Goal: Task Accomplishment & Management: Manage account settings

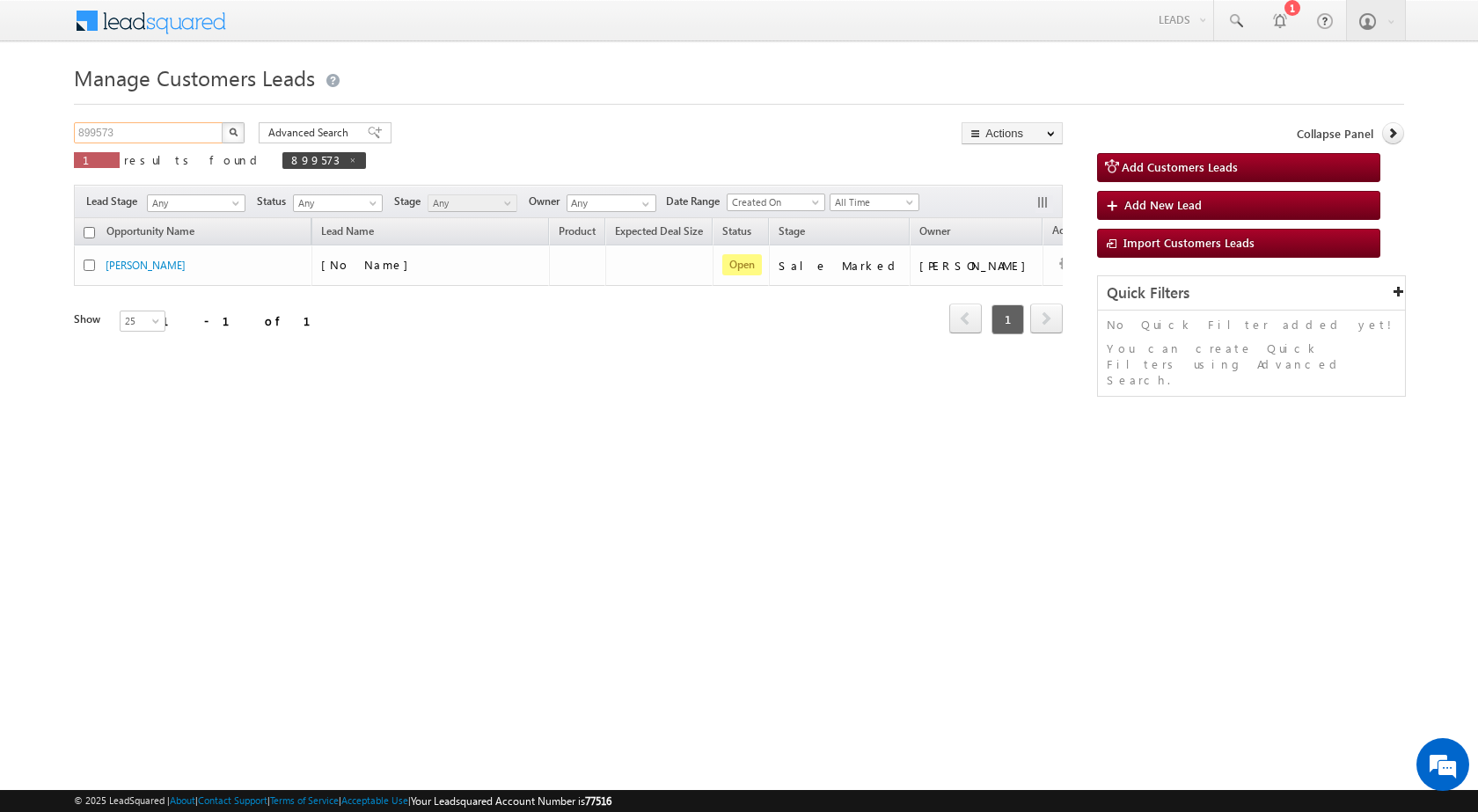
click at [193, 123] on input "899573" at bounding box center [149, 133] width 151 height 21
paste input "7542"
type input "897542"
click at [237, 127] on button "button" at bounding box center [234, 133] width 23 height 21
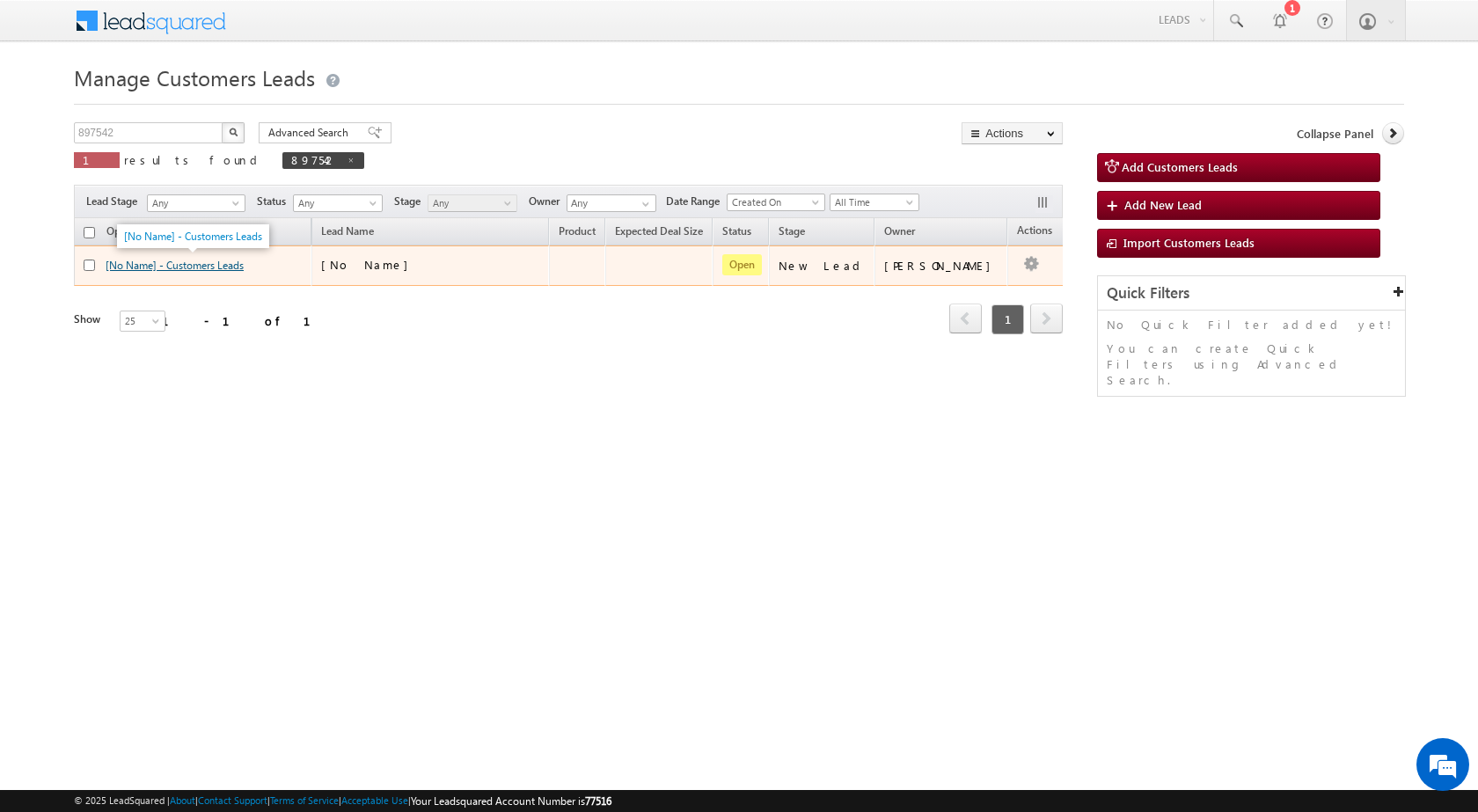
click at [166, 263] on link "[No Name] - Customers Leads" at bounding box center [174, 265] width 138 height 13
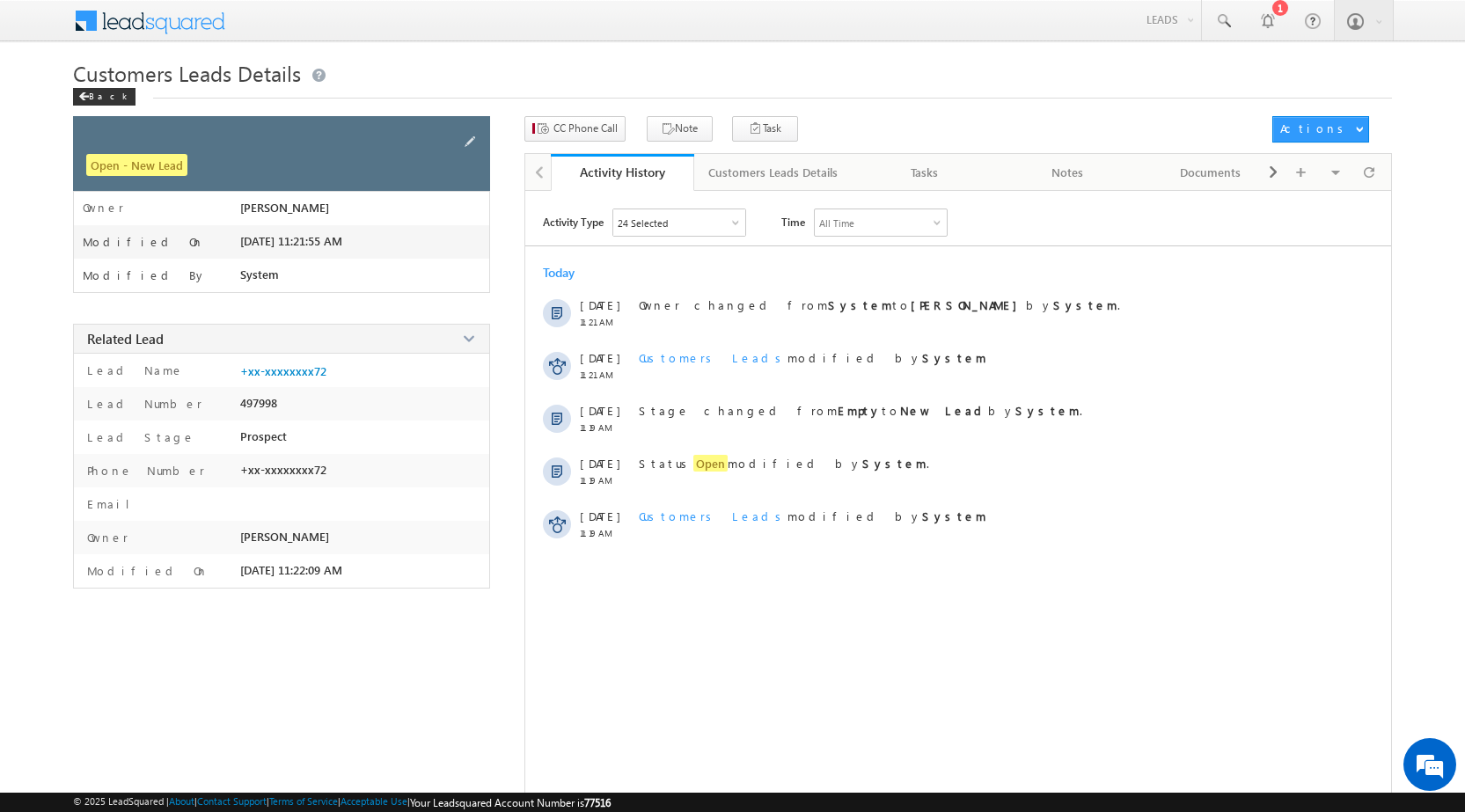
click at [473, 131] on div at bounding box center [471, 142] width 21 height 25
click at [465, 137] on span at bounding box center [470, 142] width 20 height 20
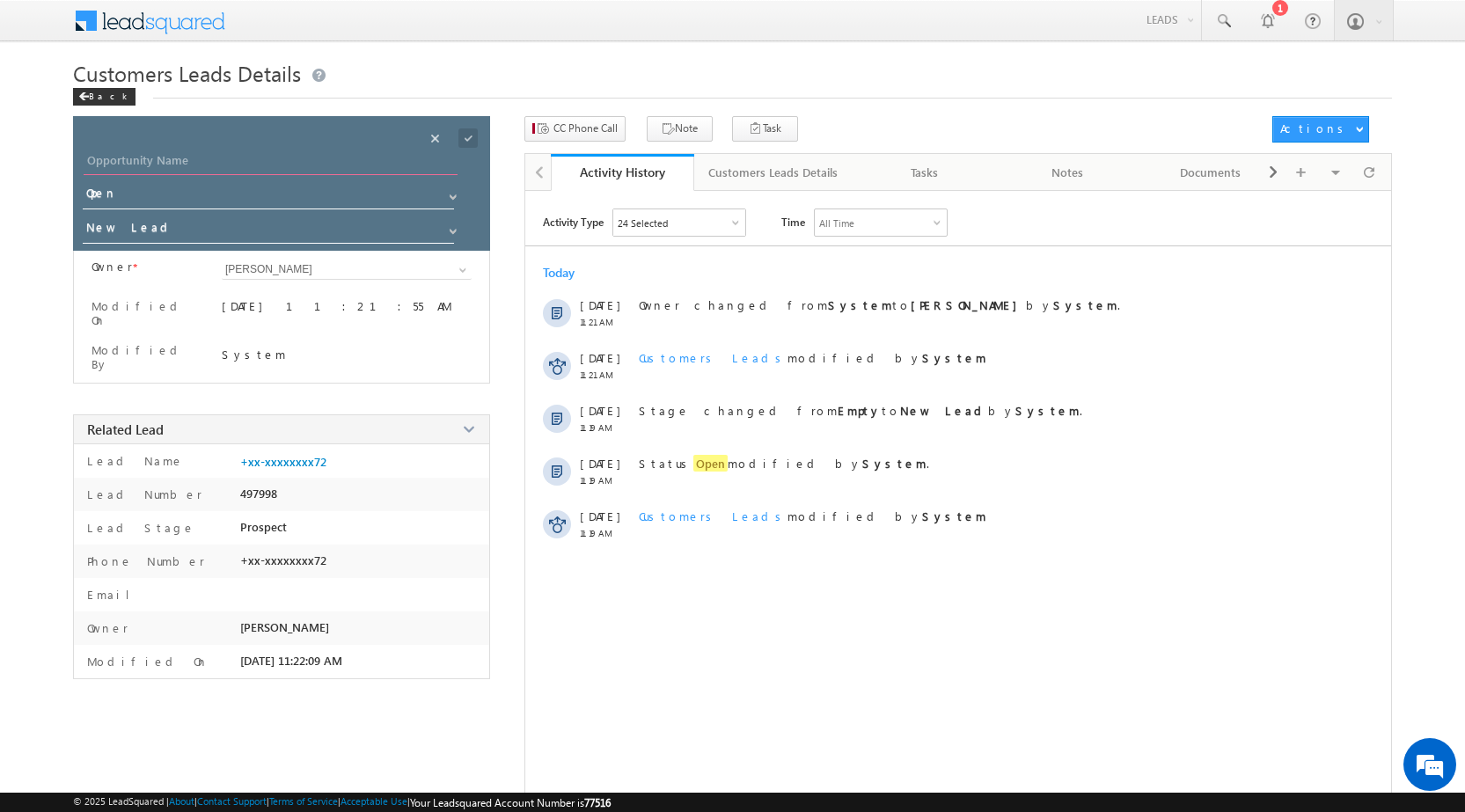
click at [279, 152] on input "Opportunity Name" at bounding box center [270, 163] width 374 height 25
paste input "JYOTI SAKHARE"
type input "JYOTI SAKHARE"
click at [467, 144] on span at bounding box center [468, 138] width 20 height 20
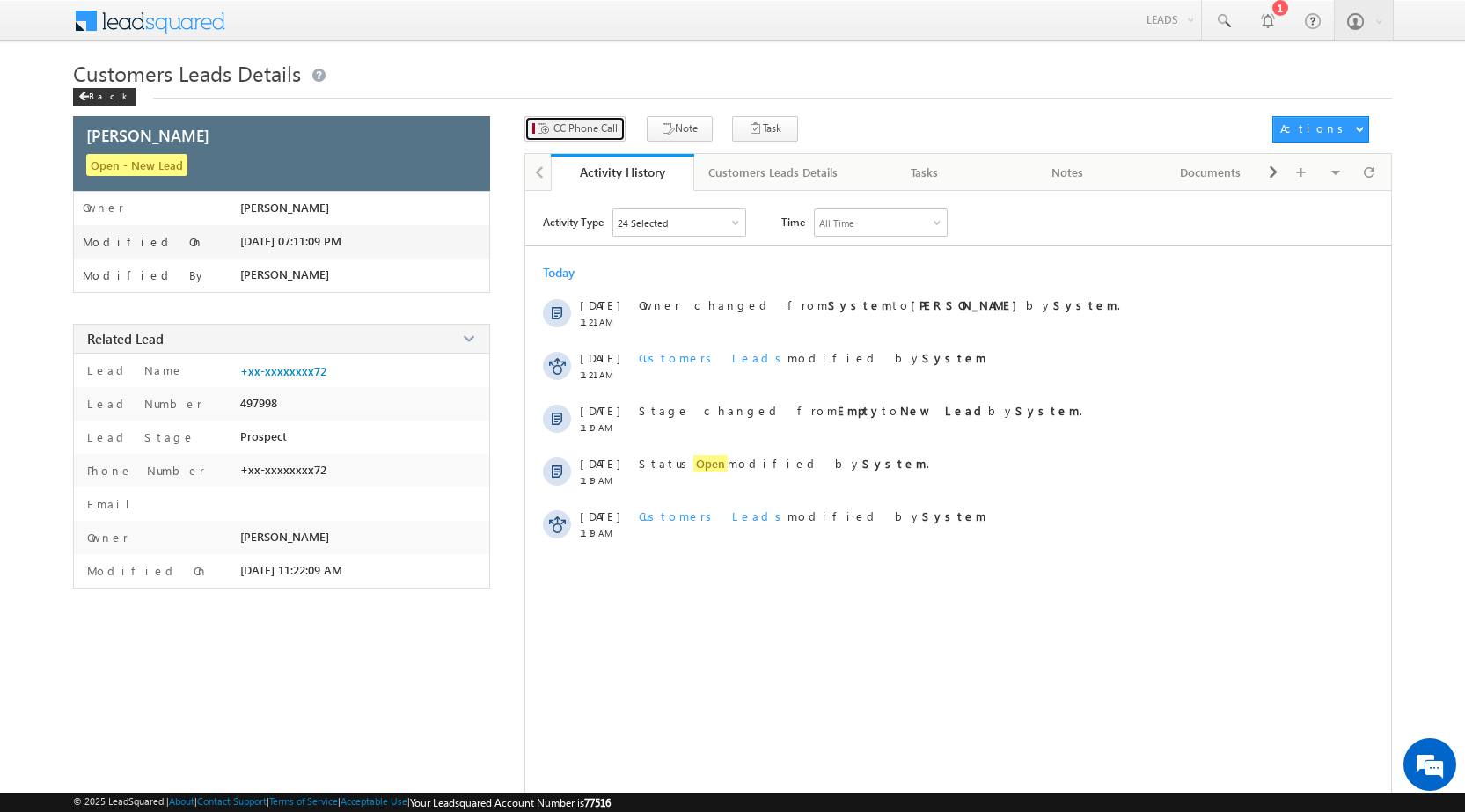
click at [593, 138] on button "CC Phone Call" at bounding box center [574, 128] width 101 height 26
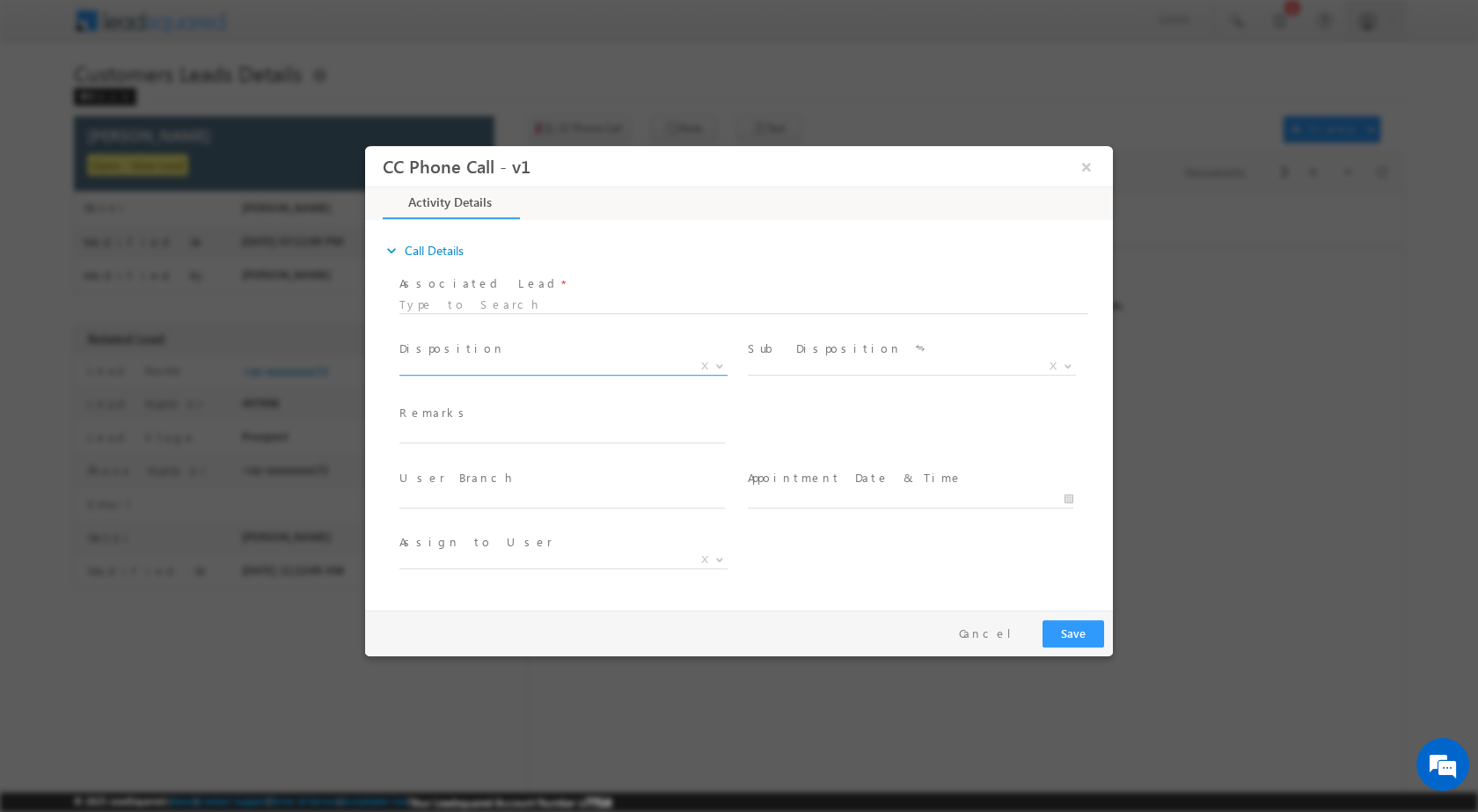
click at [718, 373] on span "Qualified Open Contacted Language Barrier Closed Lead Not Eligible X" at bounding box center [570, 369] width 341 height 21
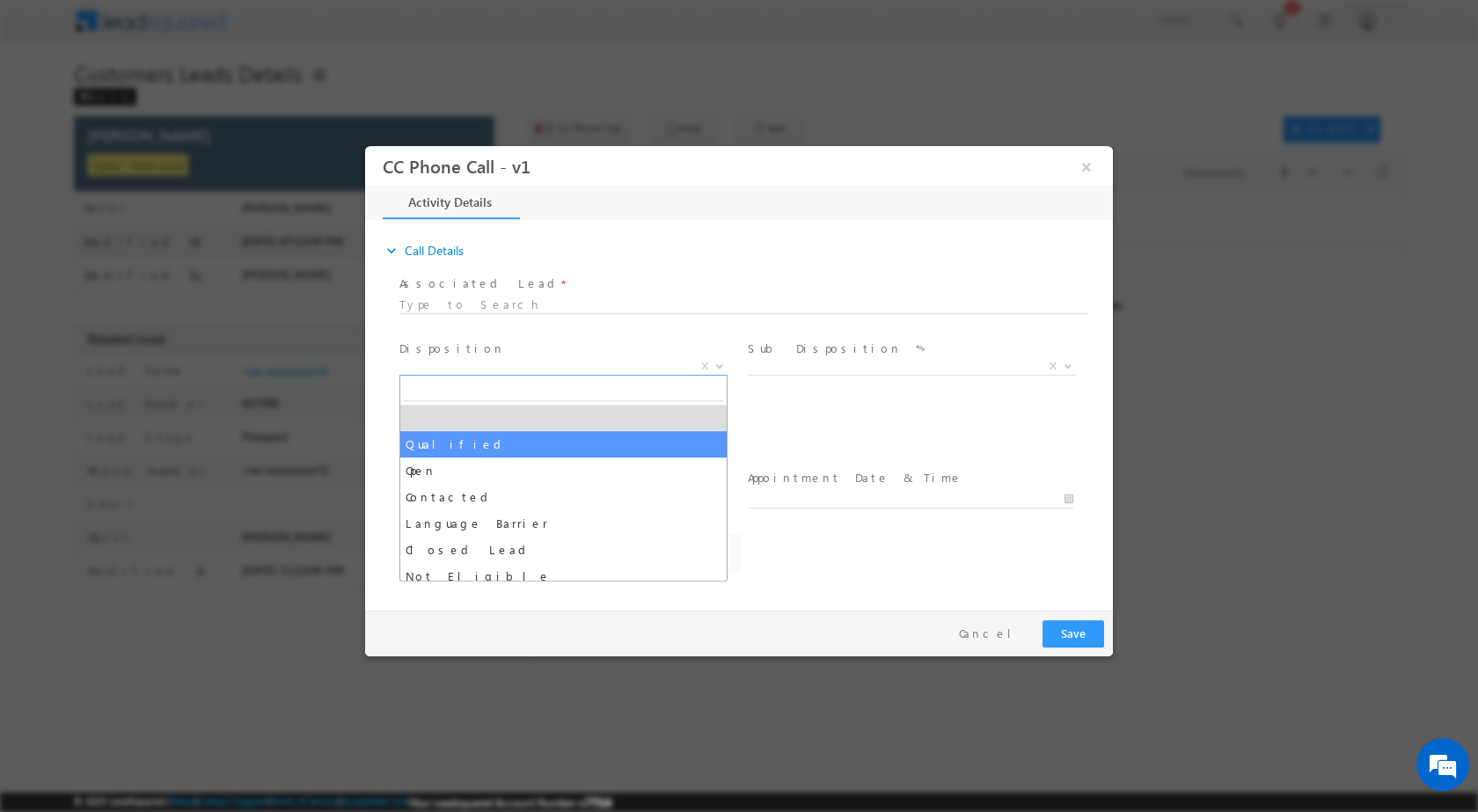
select select "Qualified"
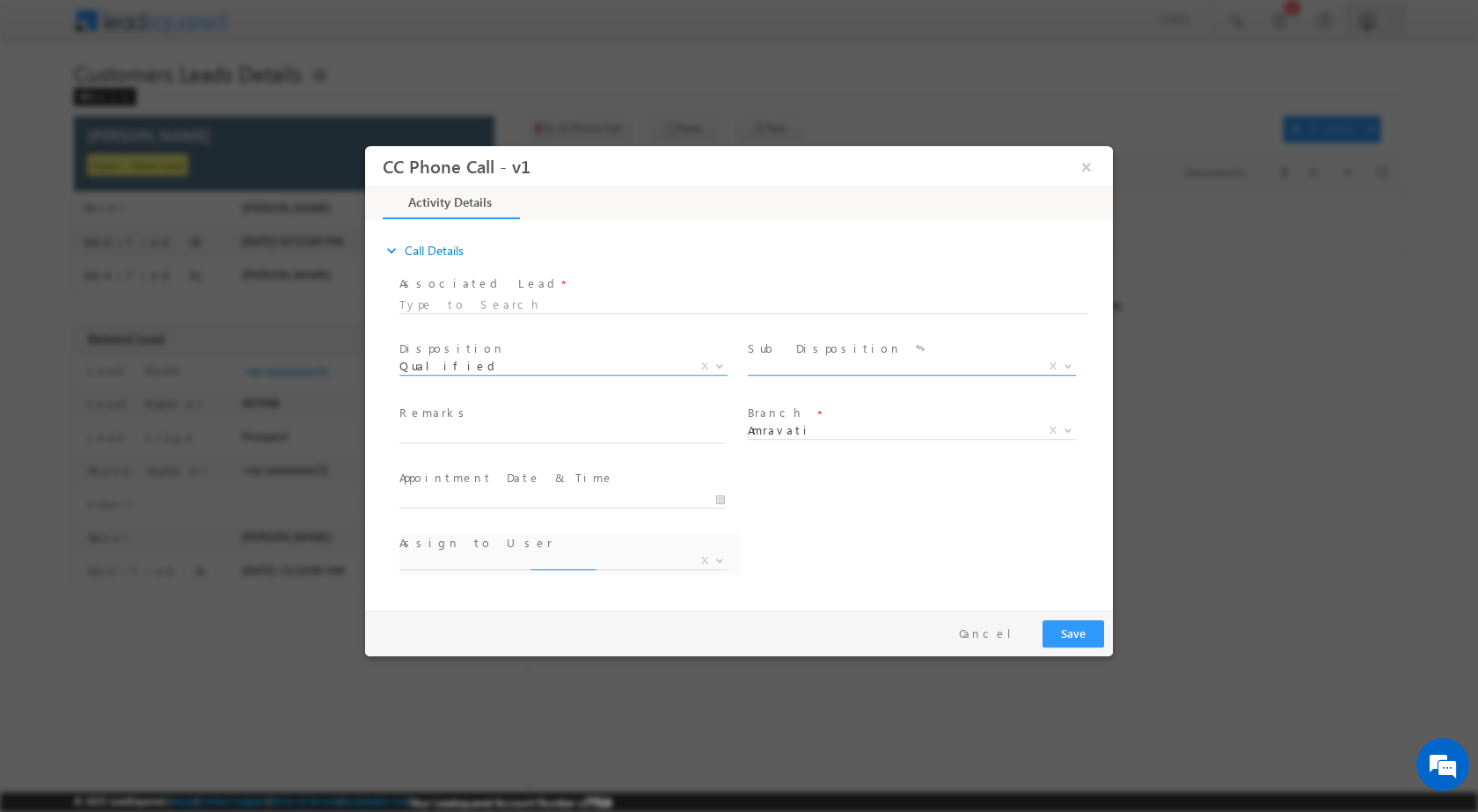
select select "akshay.gulhane@sgrlimited.in"
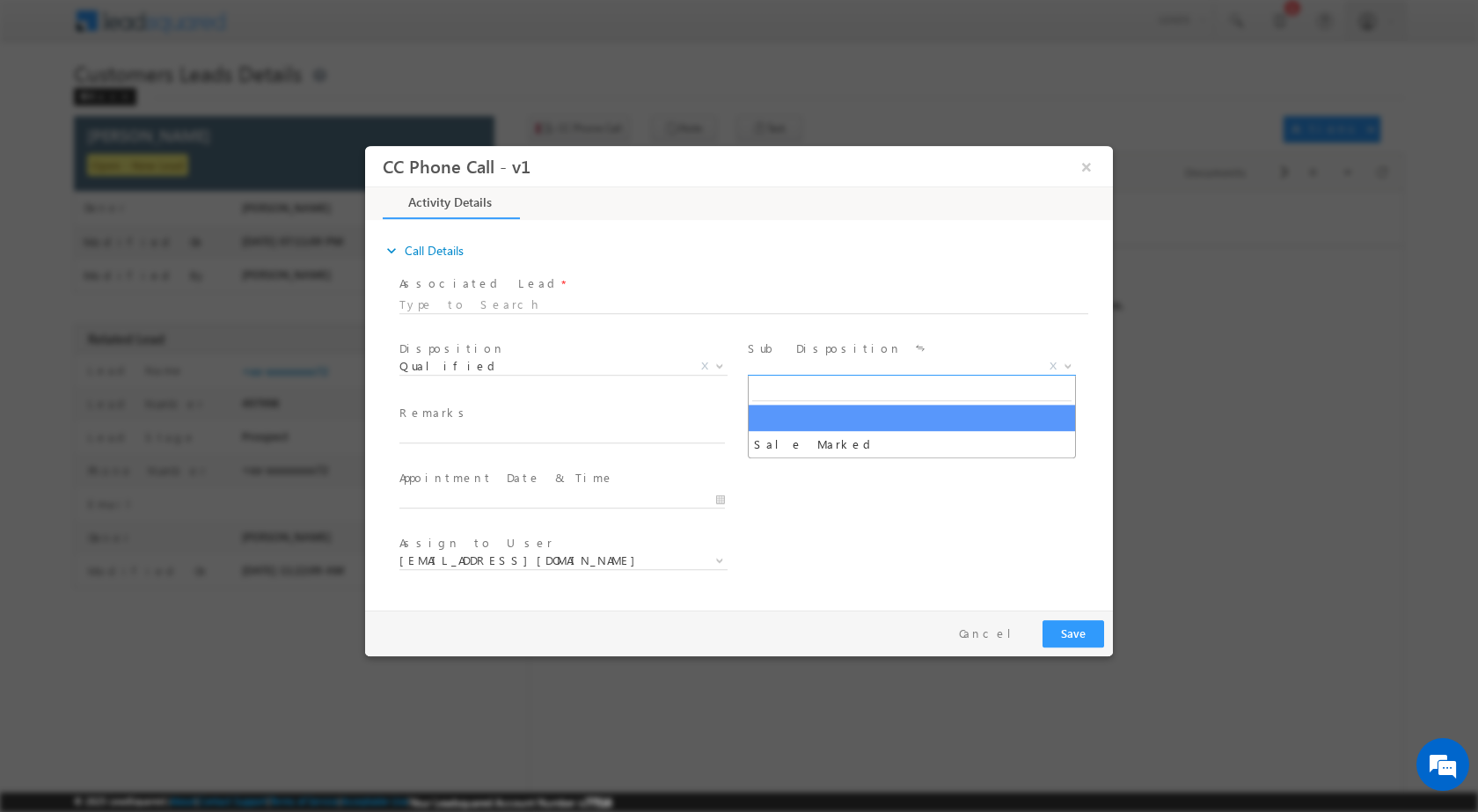
drag, startPoint x: 1058, startPoint y: 365, endPoint x: 990, endPoint y: 377, distance: 69.1
click at [1059, 365] on span at bounding box center [1066, 365] width 18 height 23
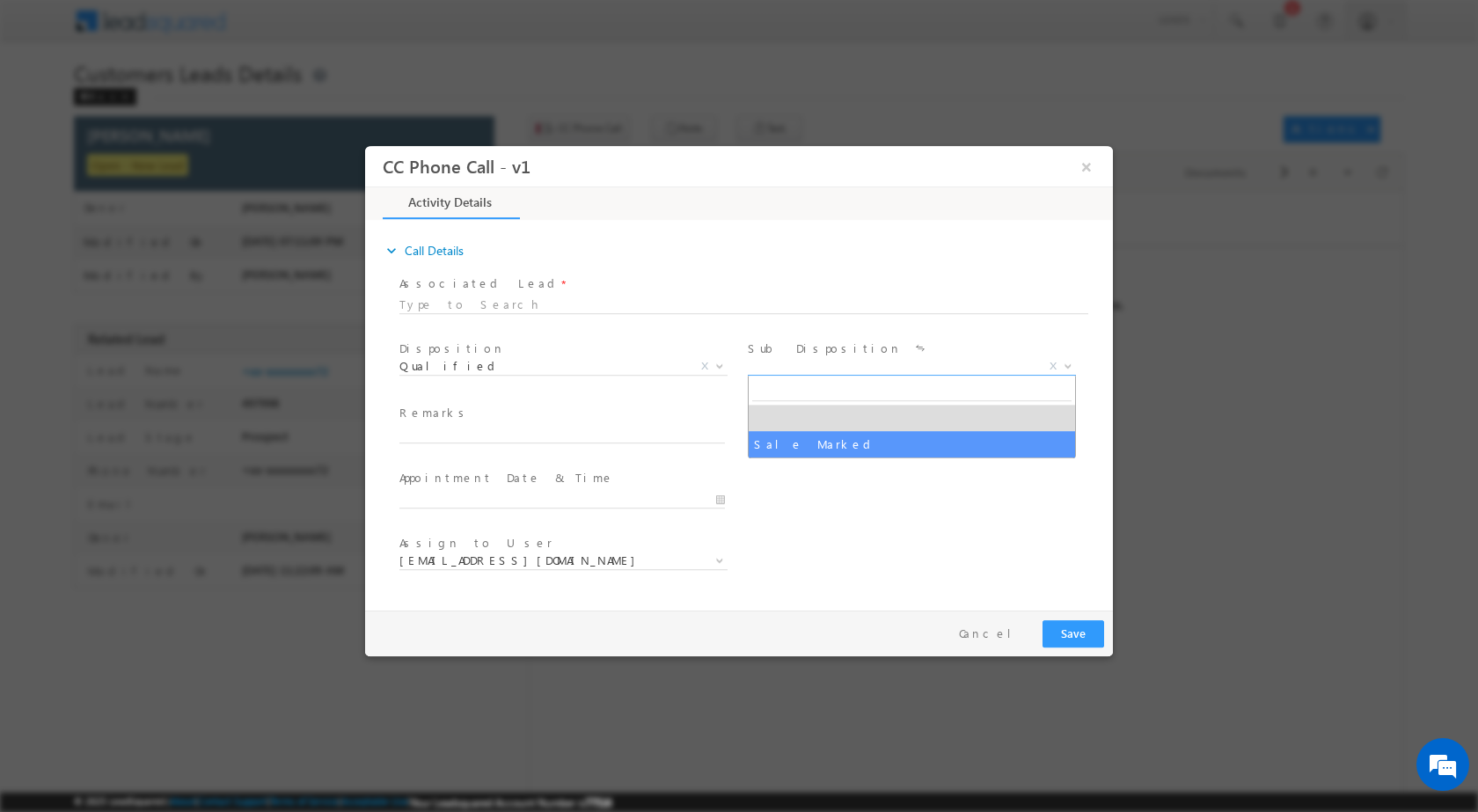
select select "Sale Marked"
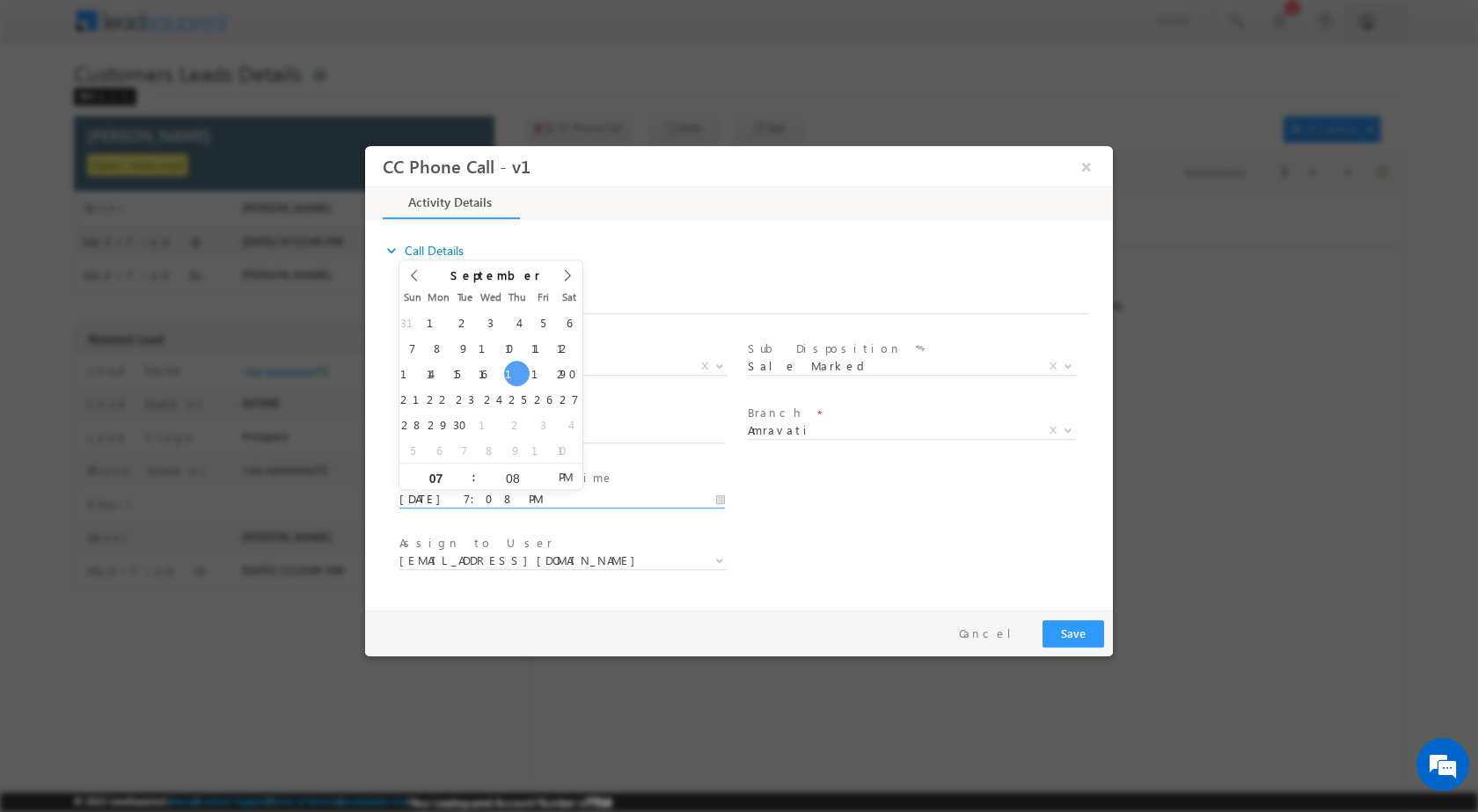
click at [718, 496] on input "09/18/2025 7:08 PM" at bounding box center [562, 499] width 325 height 18
type input "09/19/2025 7:08 PM"
type input "12"
type input "09/19/2025 12:08 PM"
click at [515, 472] on input "08" at bounding box center [513, 477] width 73 height 12
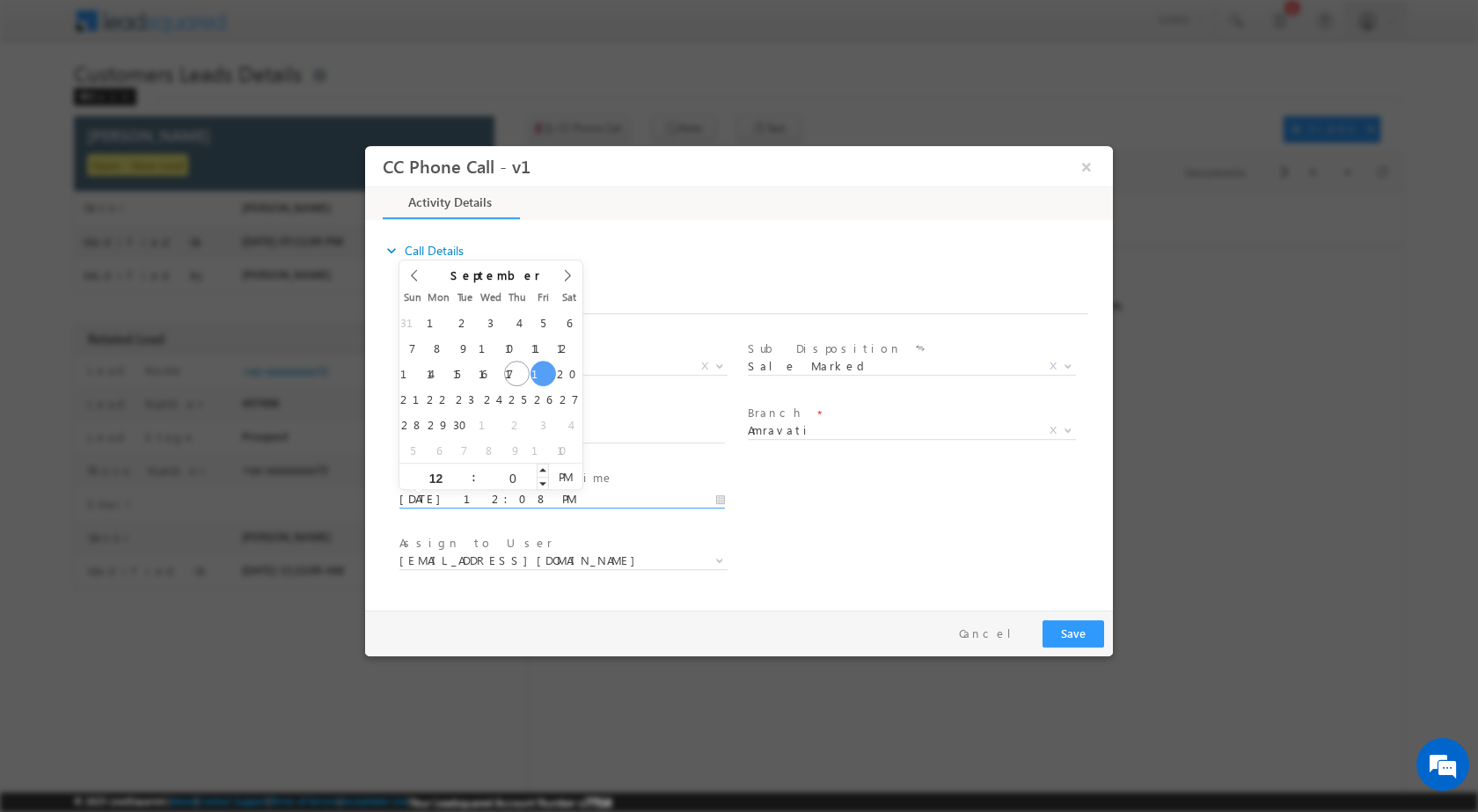
type input "00"
type input "09/19/2025 12:00 PM"
click at [813, 529] on div "Assign to User * akshay.gulhane@sgrlimited.in atul.ashtunkar@sgrlimited.in datt…" at bounding box center [754, 562] width 717 height 65
click at [713, 565] on span at bounding box center [718, 560] width 18 height 23
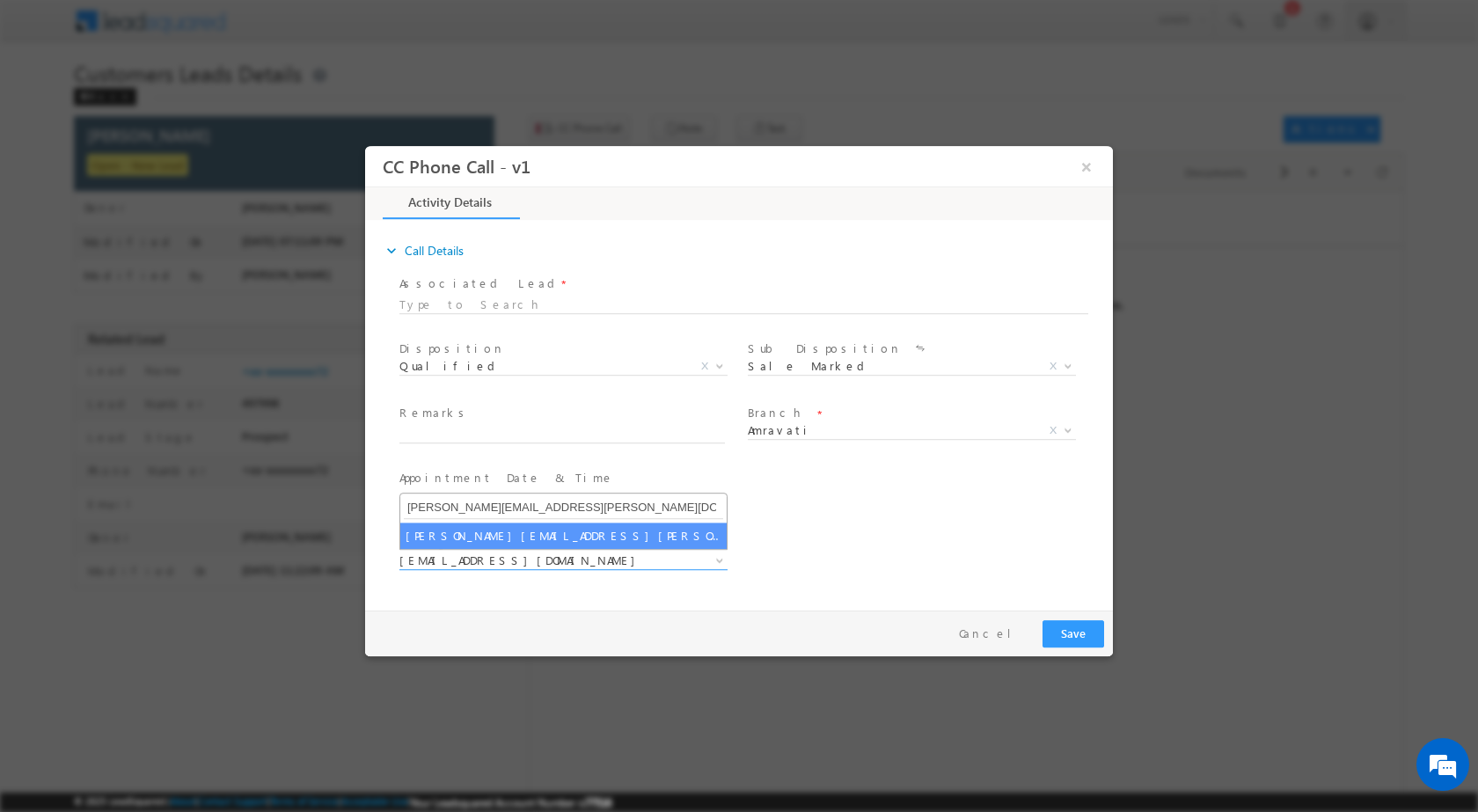
type input "vaibhav.dhanke@sgrlimited.in"
select select "vaibhav.dhanke@sgrlimited.in"
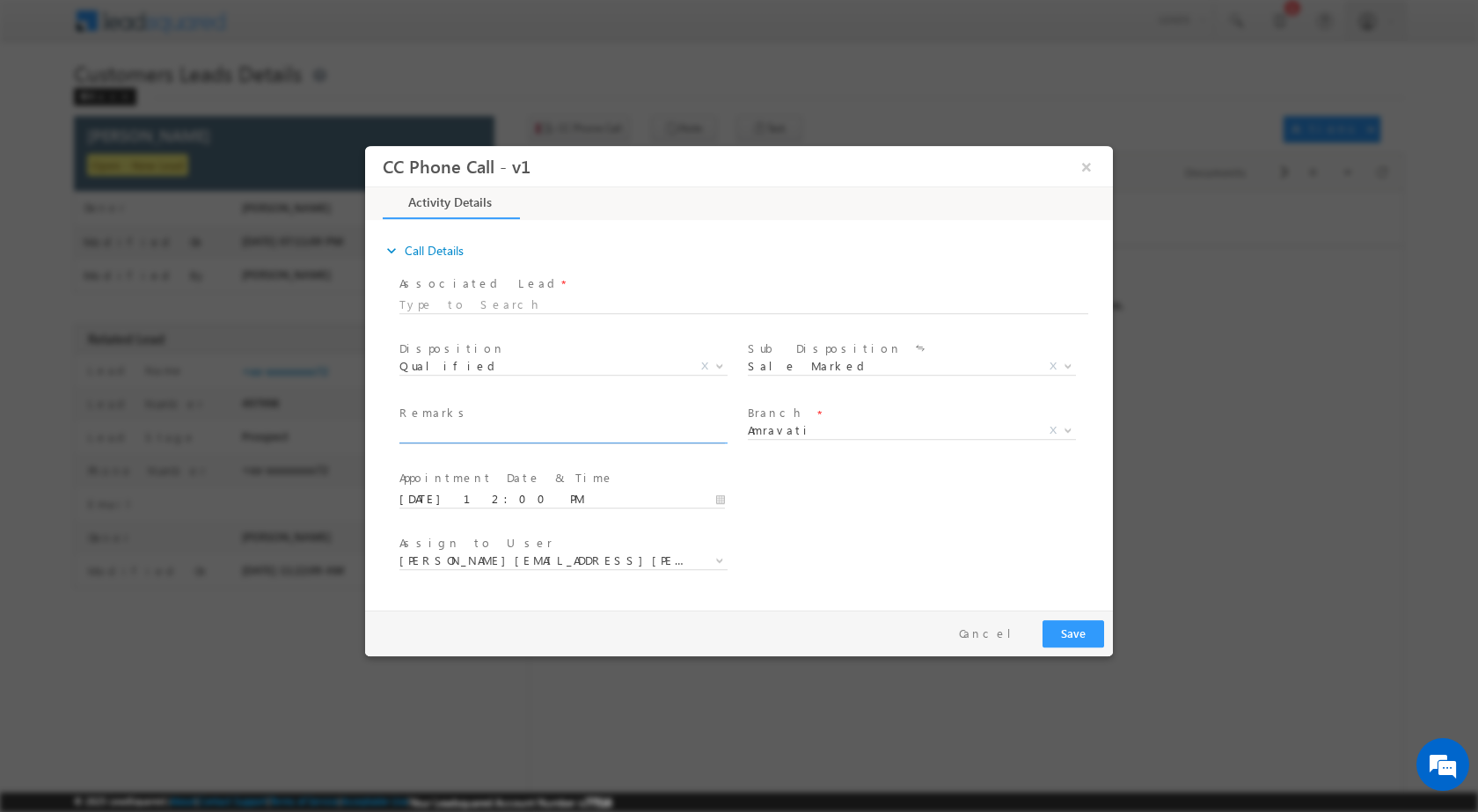
click at [547, 429] on input "text" at bounding box center [562, 434] width 325 height 18
paste input "18/09-Customer name is JYOTI SAKHARE Customer age is 38 yrs Loan type is Plot P…"
type input "18/09-Customer name is JYOTI SAKHARE Customer age is 38 yrs Loan type is Plot P…"
click at [1064, 625] on button "Save" at bounding box center [1072, 633] width 62 height 28
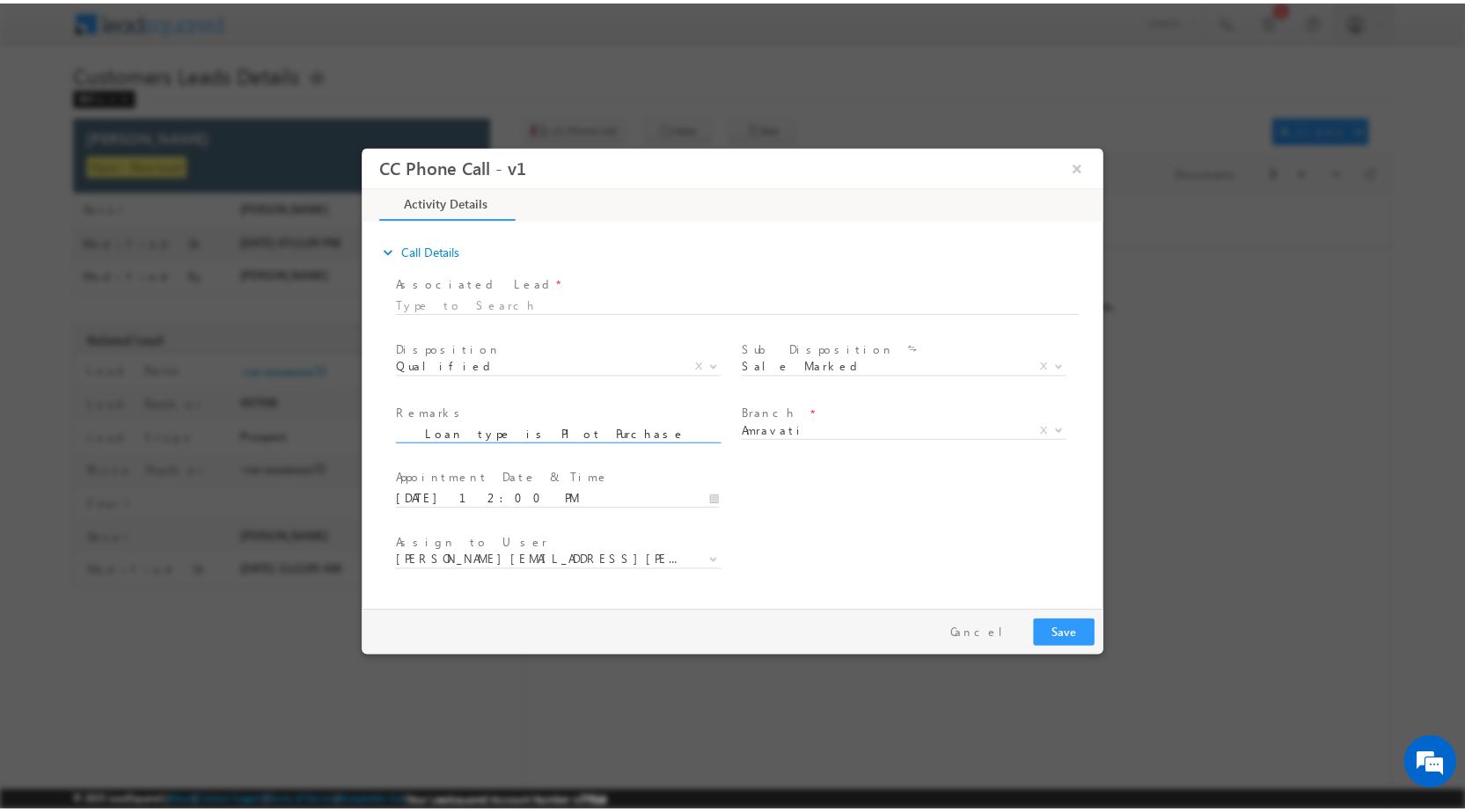
scroll to position [0, 0]
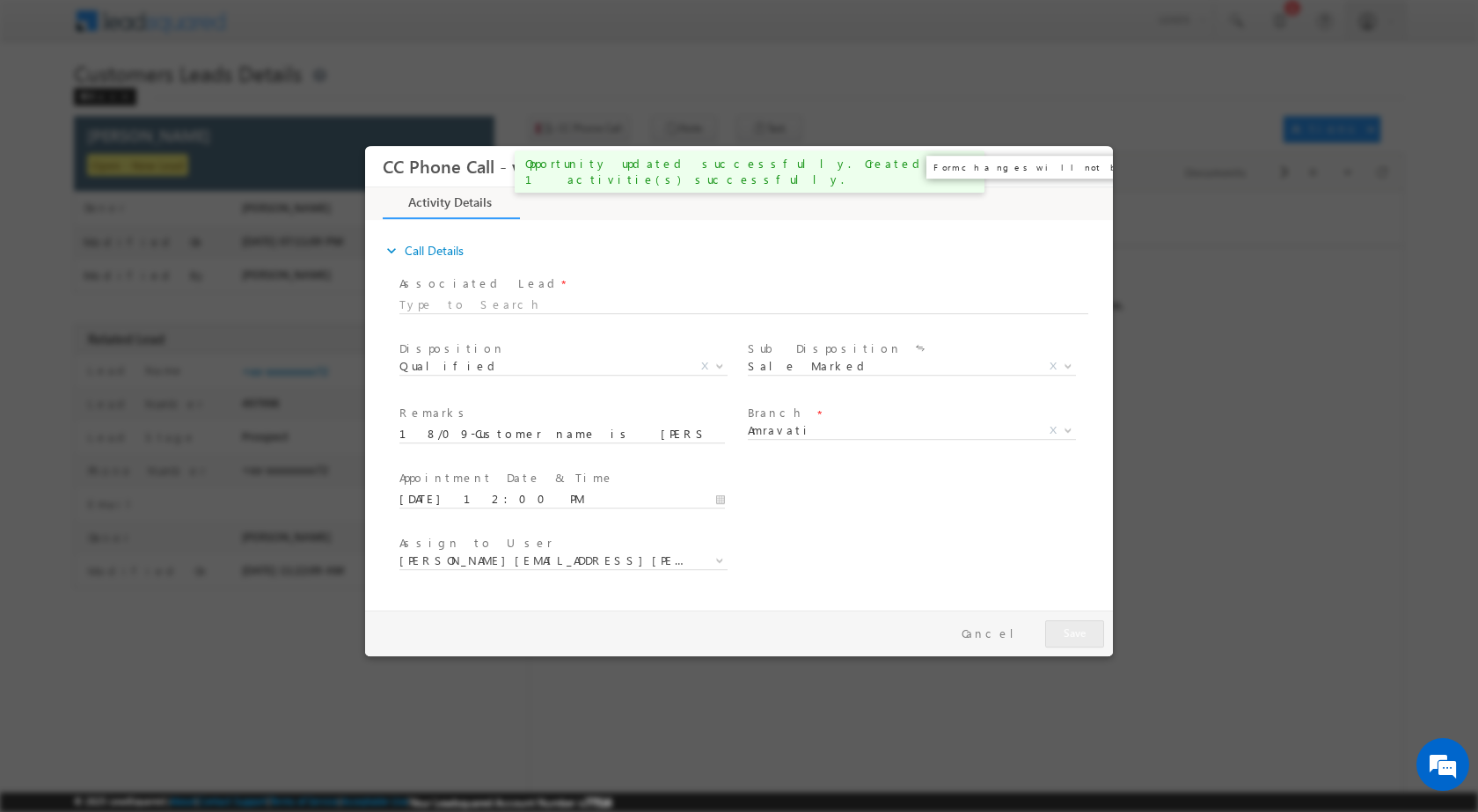
click at [1092, 168] on button "×" at bounding box center [1087, 166] width 30 height 33
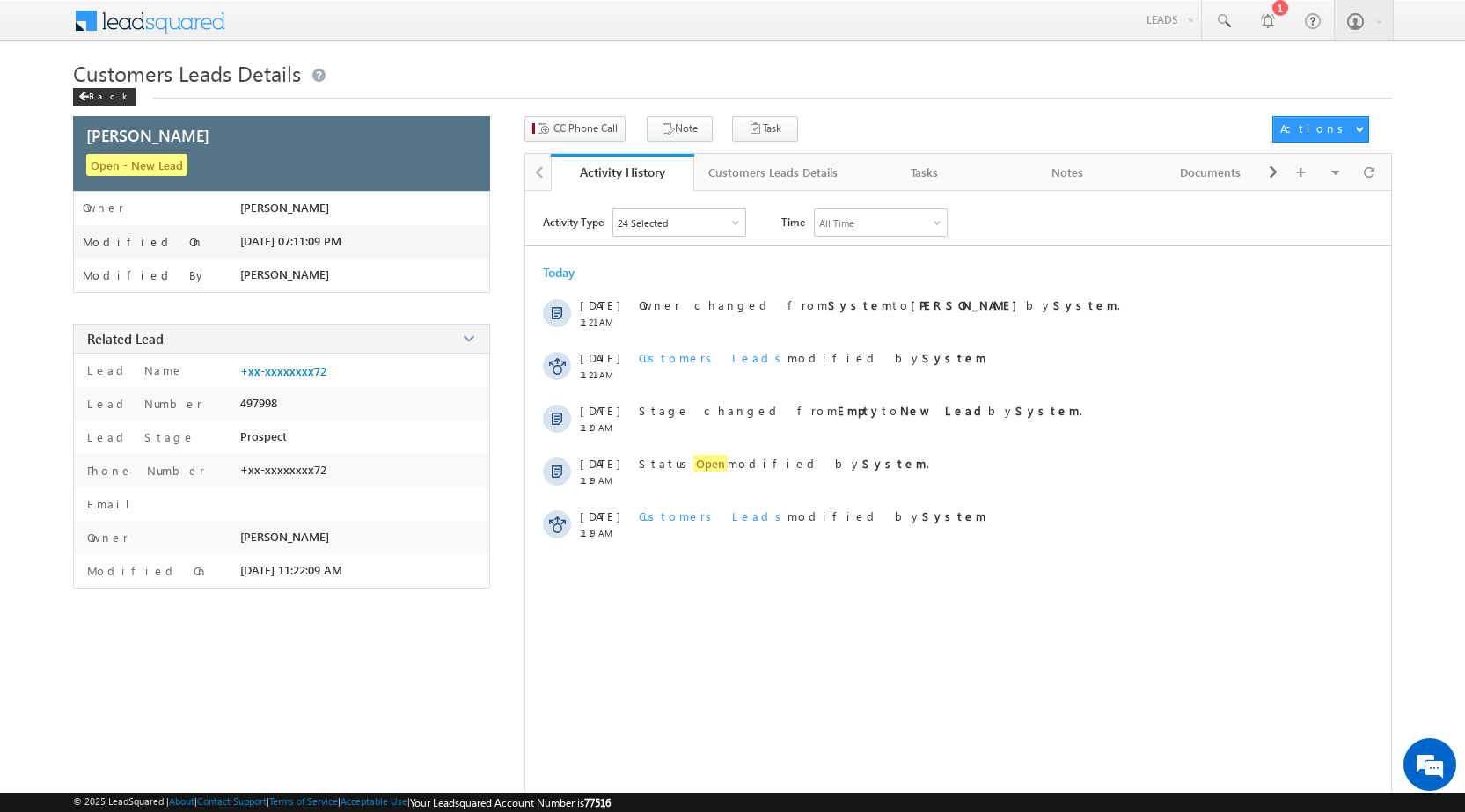
click at [79, 86] on span "Customers Leads Details" at bounding box center [187, 73] width 228 height 29
click at [83, 92] on div "Back" at bounding box center [104, 97] width 62 height 18
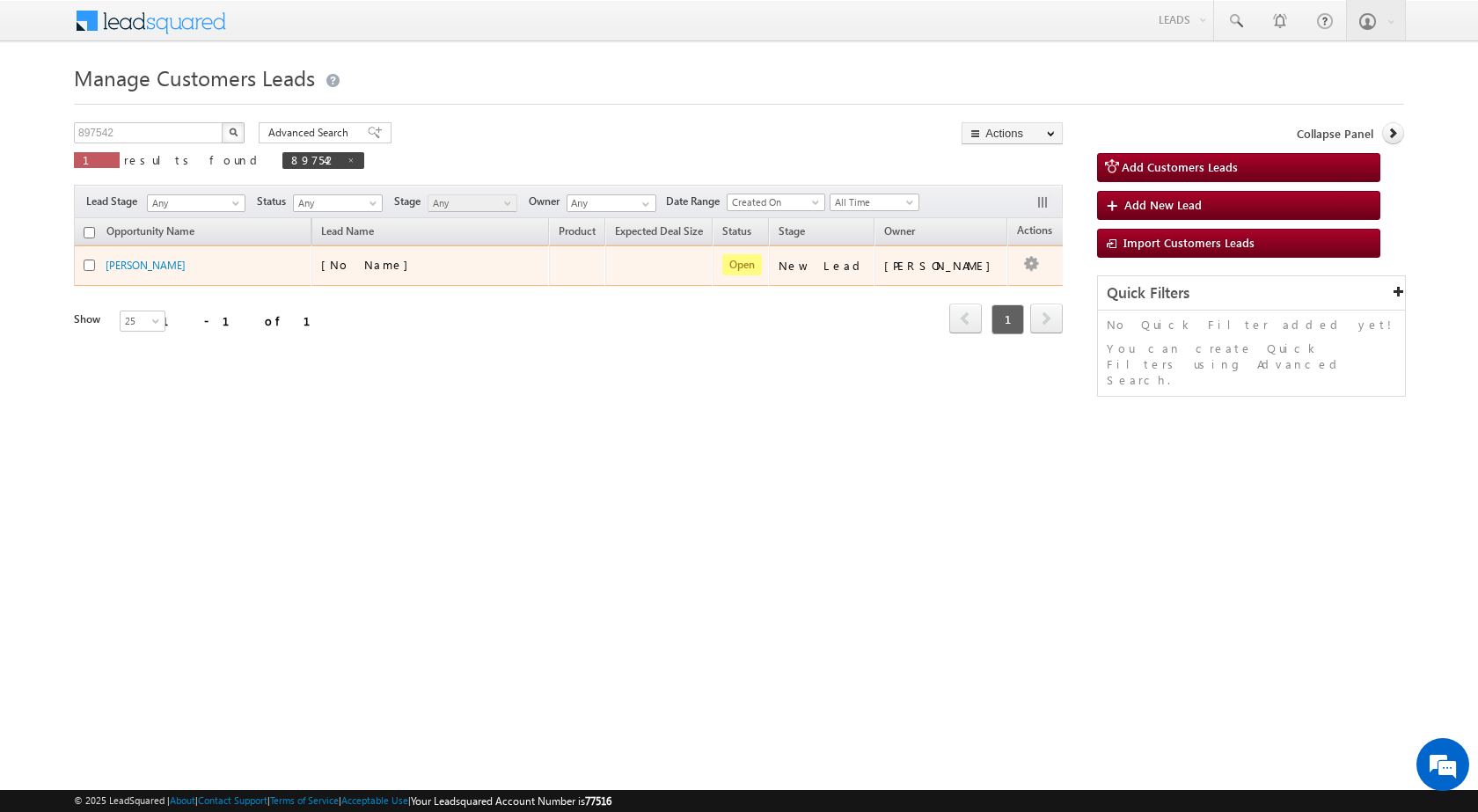
click at [1022, 271] on button "button" at bounding box center [1031, 264] width 18 height 18
click at [972, 286] on link "Edit" at bounding box center [996, 288] width 88 height 21
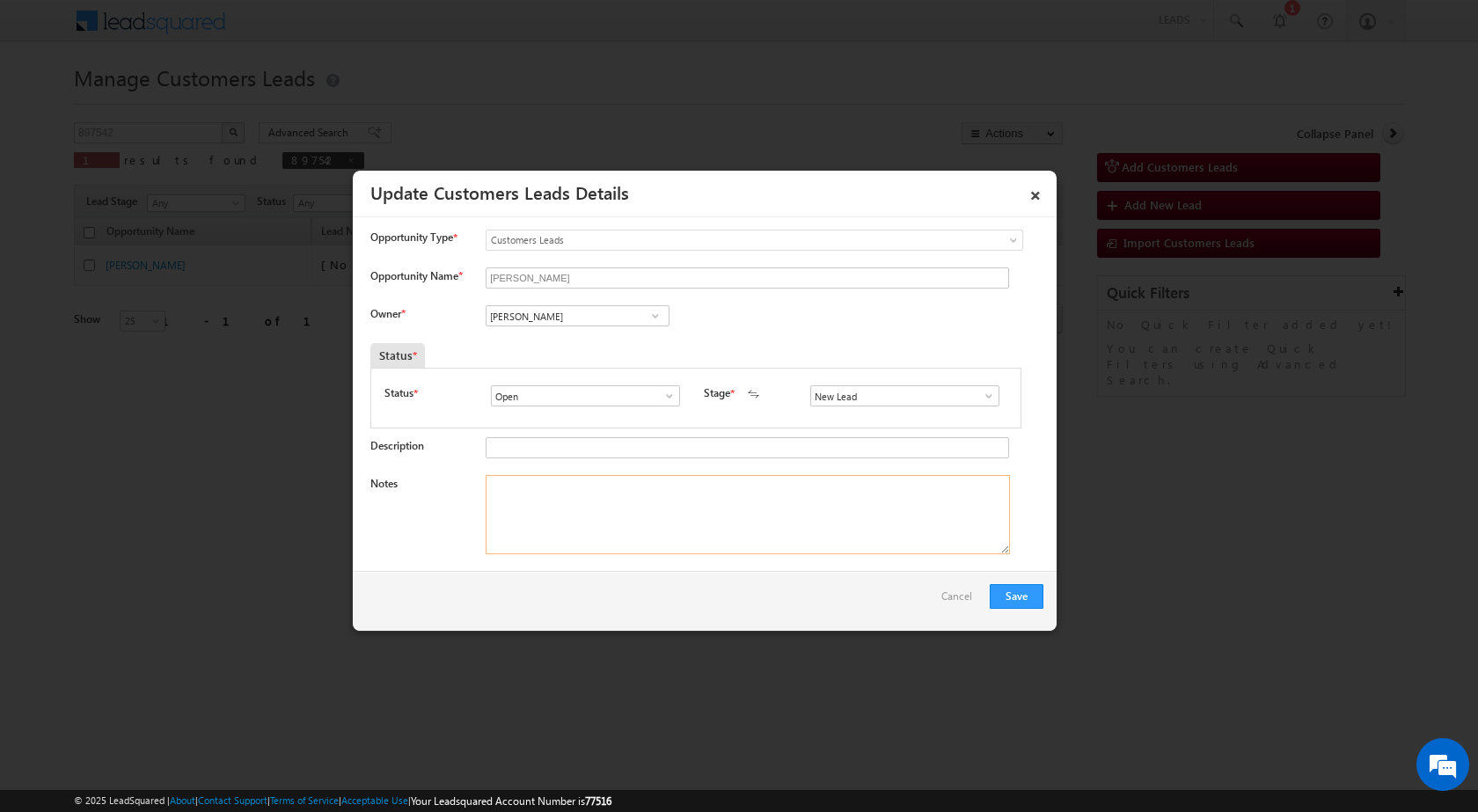
click at [720, 532] on textarea "Notes" at bounding box center [748, 514] width 524 height 79
paste textarea "18/09-Customer name is JYOTI SAKHARE Customer age is 38 yrs Loan type is Plot P…"
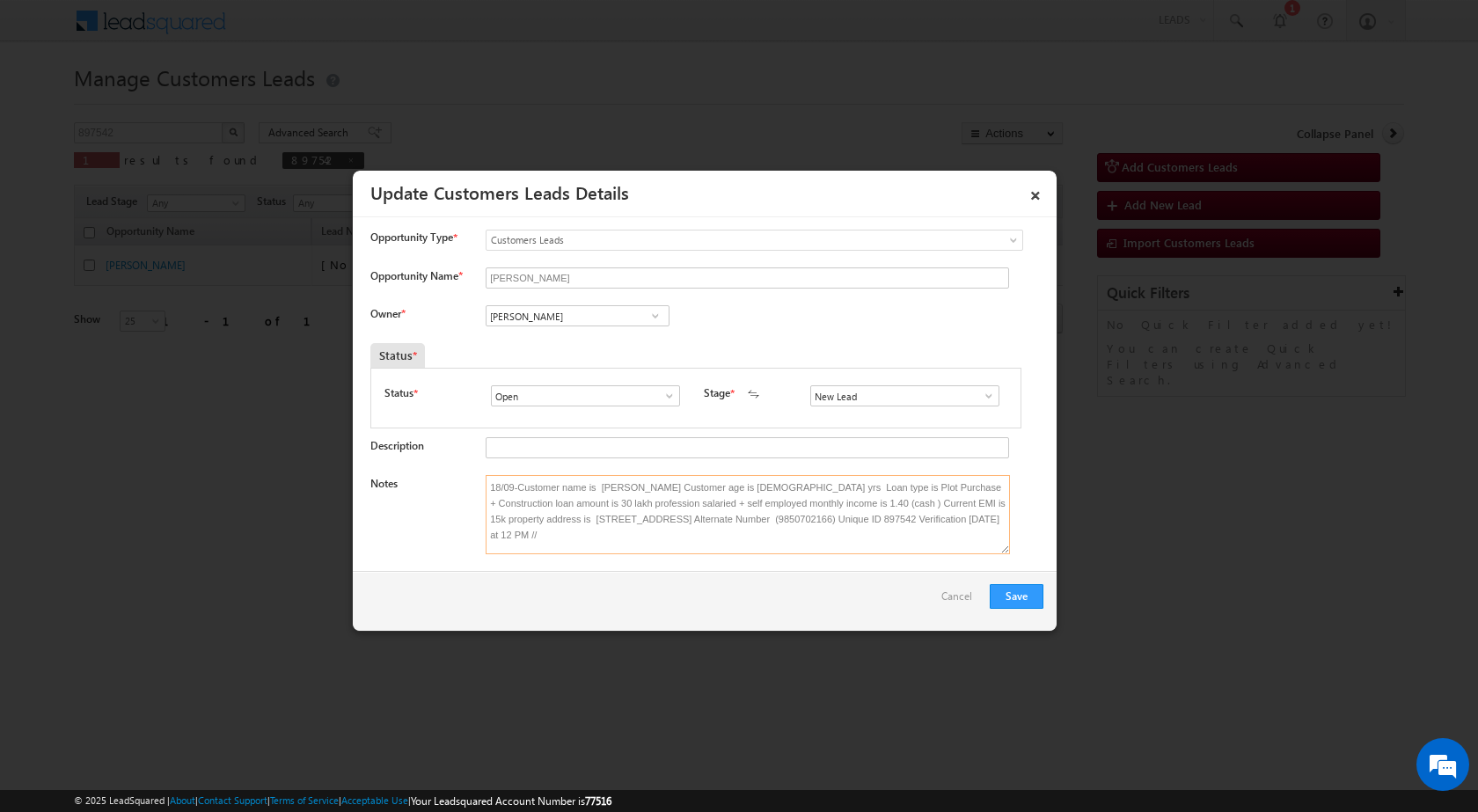
scroll to position [4, 0]
type textarea "18/09-Customer name is JYOTI SAKHARE Customer age is 38 yrs Loan type is Plot P…"
click at [649, 314] on span at bounding box center [655, 316] width 18 height 14
paste input "vaibhav.dhanke@sgrlimited.in"
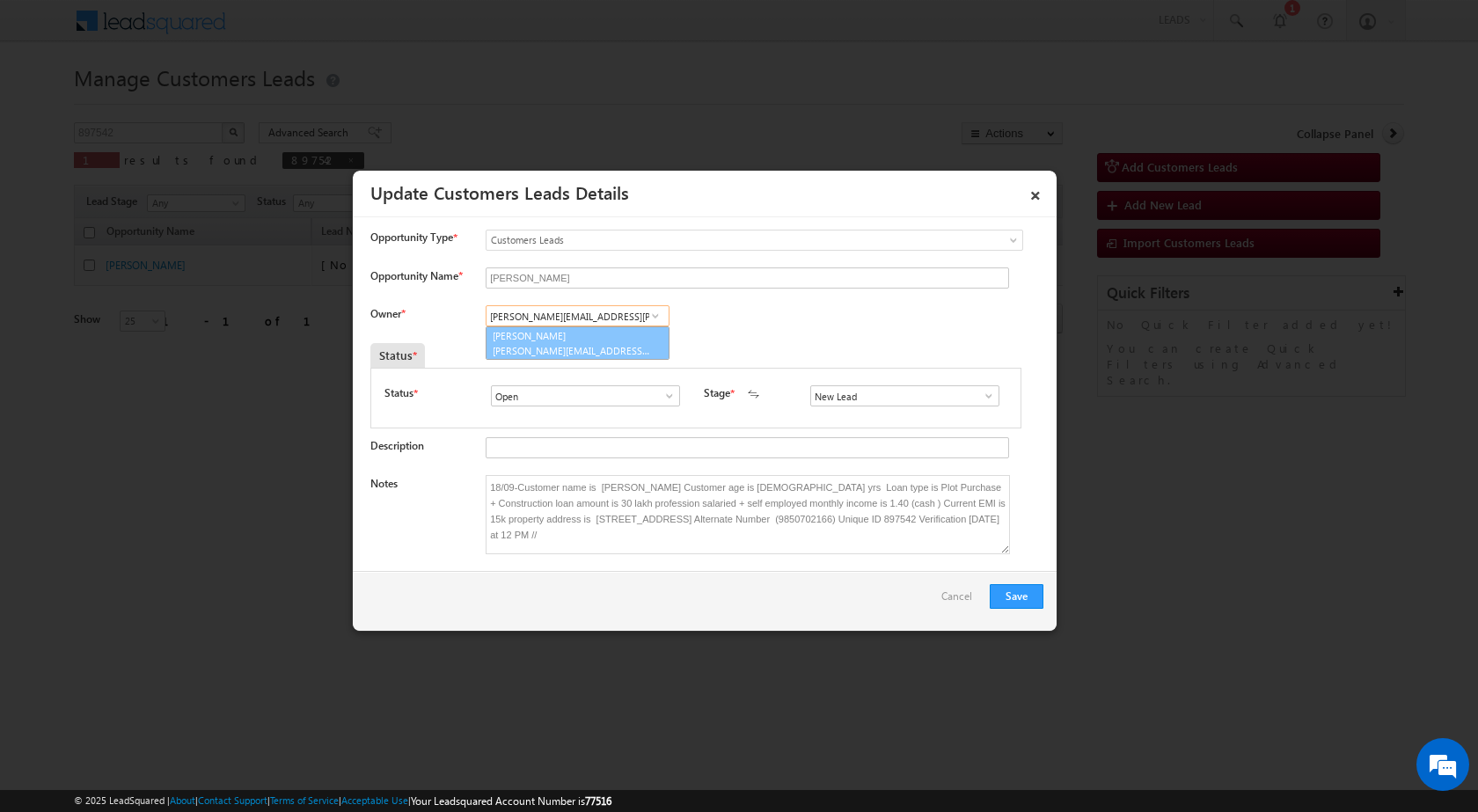
click at [592, 345] on span "vaibhav.dhanke@sgrlimited.in" at bounding box center [572, 350] width 159 height 13
type input "Vaibhav Shankar Dhanke"
click at [1013, 602] on button "Save" at bounding box center [1016, 596] width 53 height 25
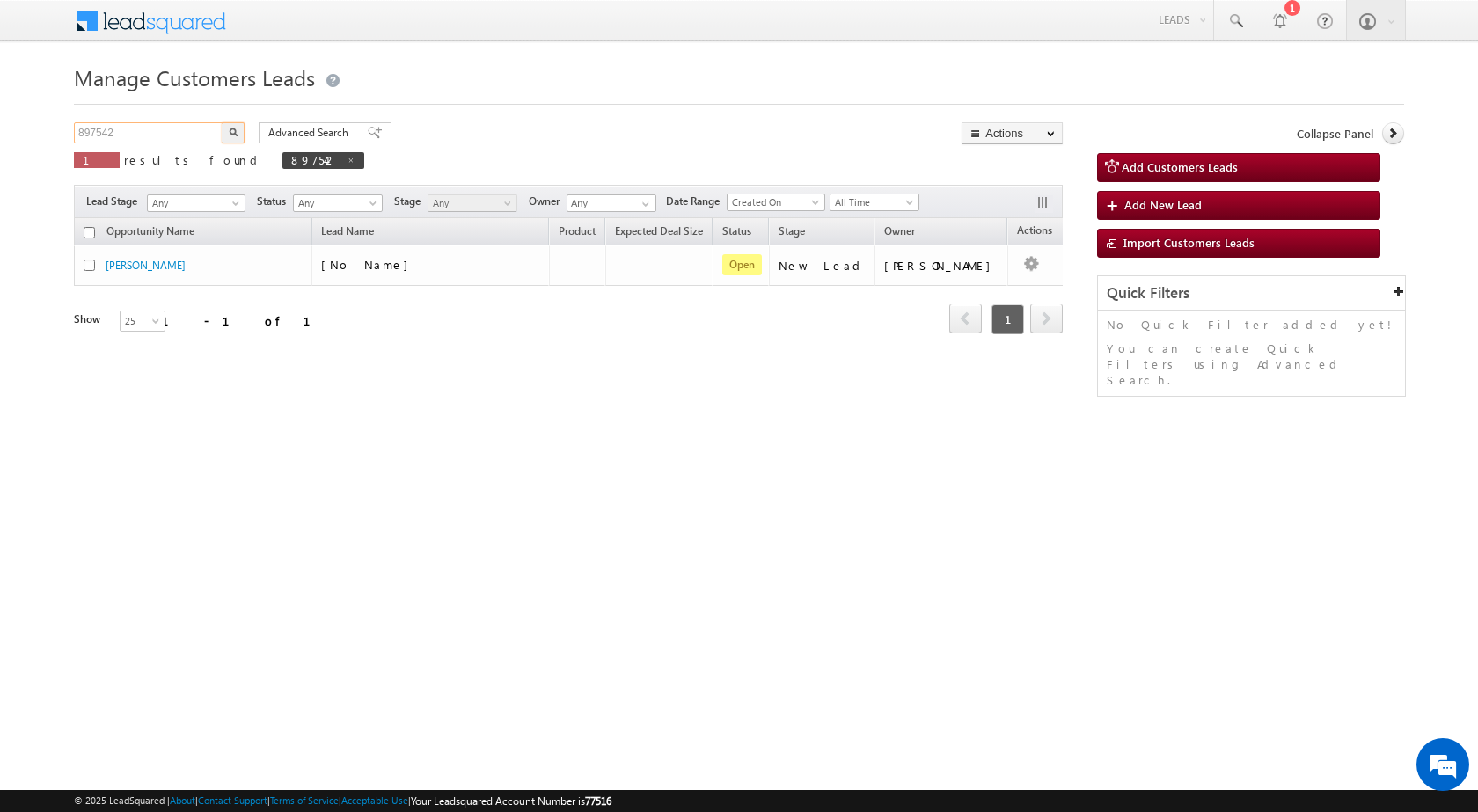
drag, startPoint x: 120, startPoint y: 127, endPoint x: 20, endPoint y: 131, distance: 100.1
click at [21, 131] on body "Menu Rubi Yadav sitar a7@ks erve." at bounding box center [739, 249] width 1478 height 498
paste input "89"
type input "897589"
click at [228, 135] on button "button" at bounding box center [234, 133] width 23 height 21
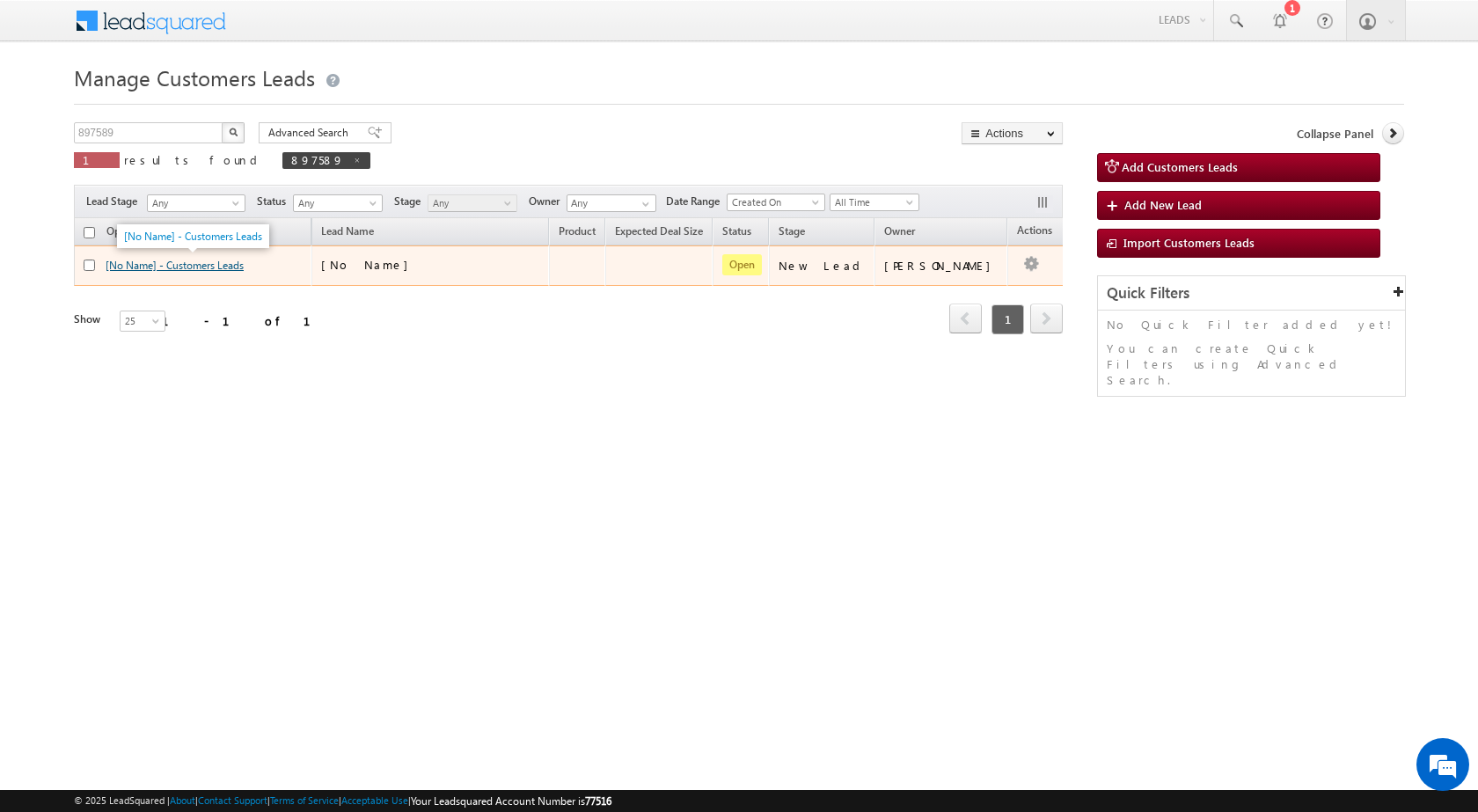
click at [162, 266] on link "[No Name] - Customers Leads" at bounding box center [174, 265] width 138 height 13
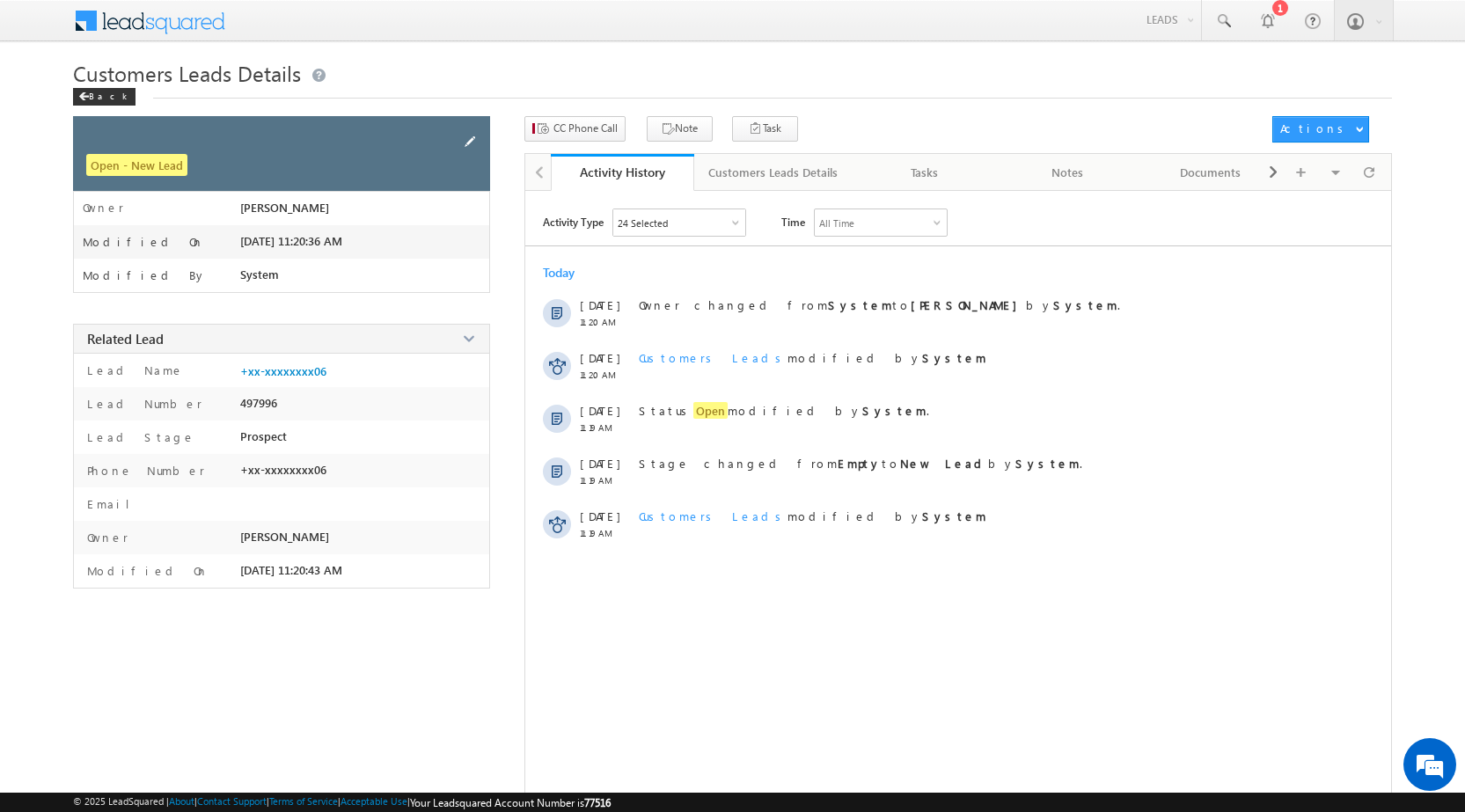
click at [462, 141] on span at bounding box center [470, 142] width 20 height 20
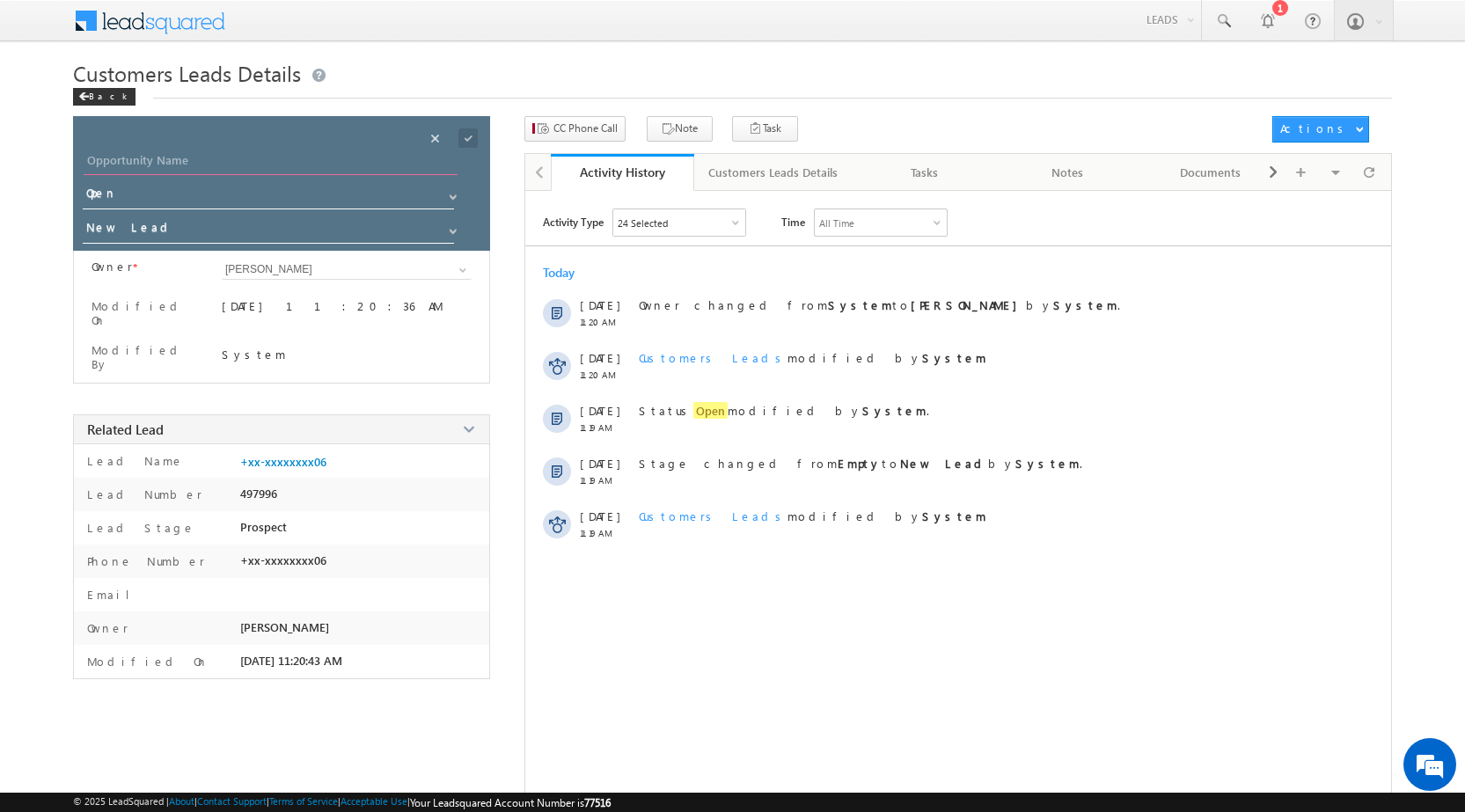
click at [393, 167] on input "Opportunity Name" at bounding box center [270, 163] width 374 height 25
paste input "ASHUTOSH"
type input "ASHUTOSH"
click at [467, 139] on span at bounding box center [468, 138] width 20 height 20
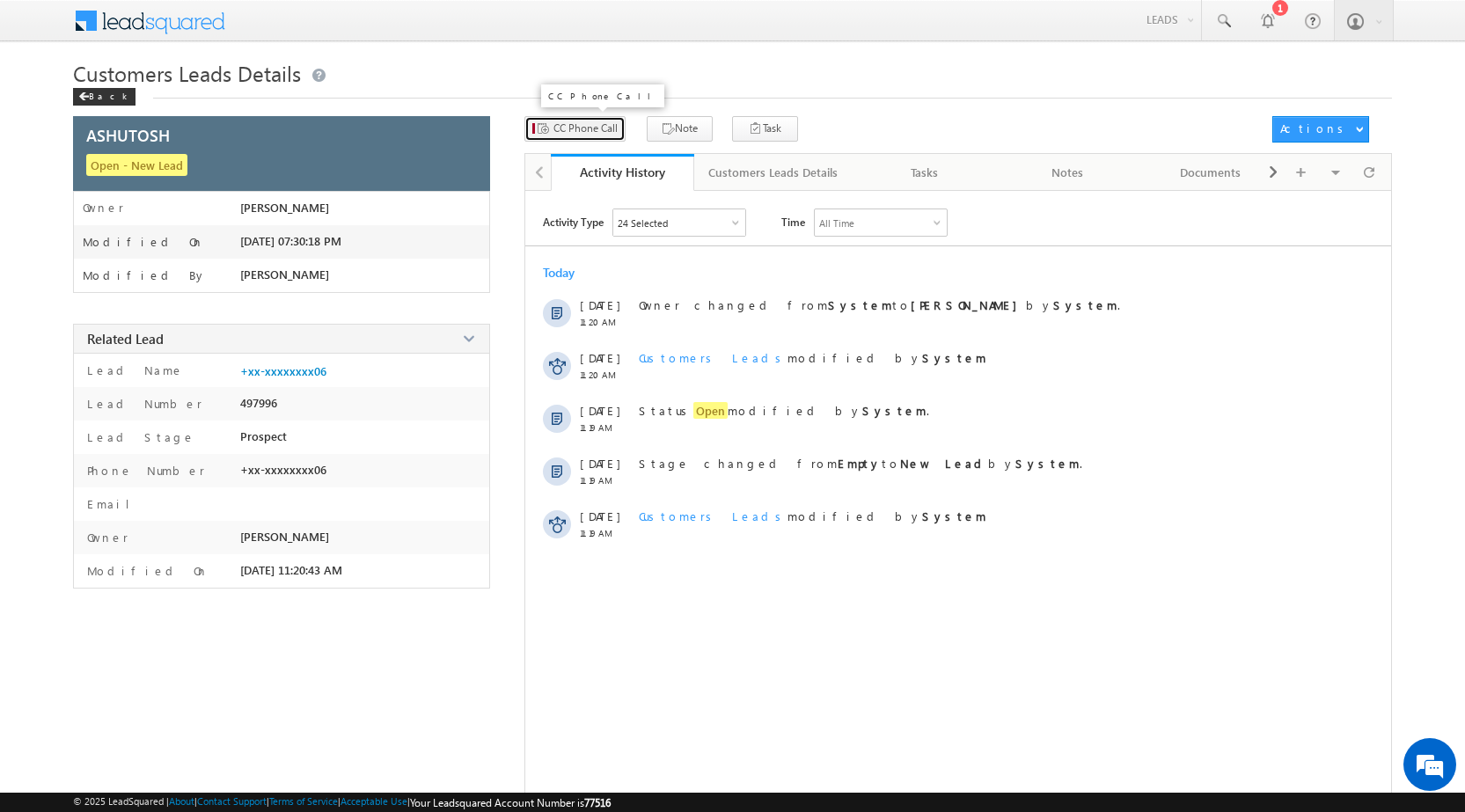
click at [585, 132] on span "CC Phone Call" at bounding box center [586, 128] width 64 height 16
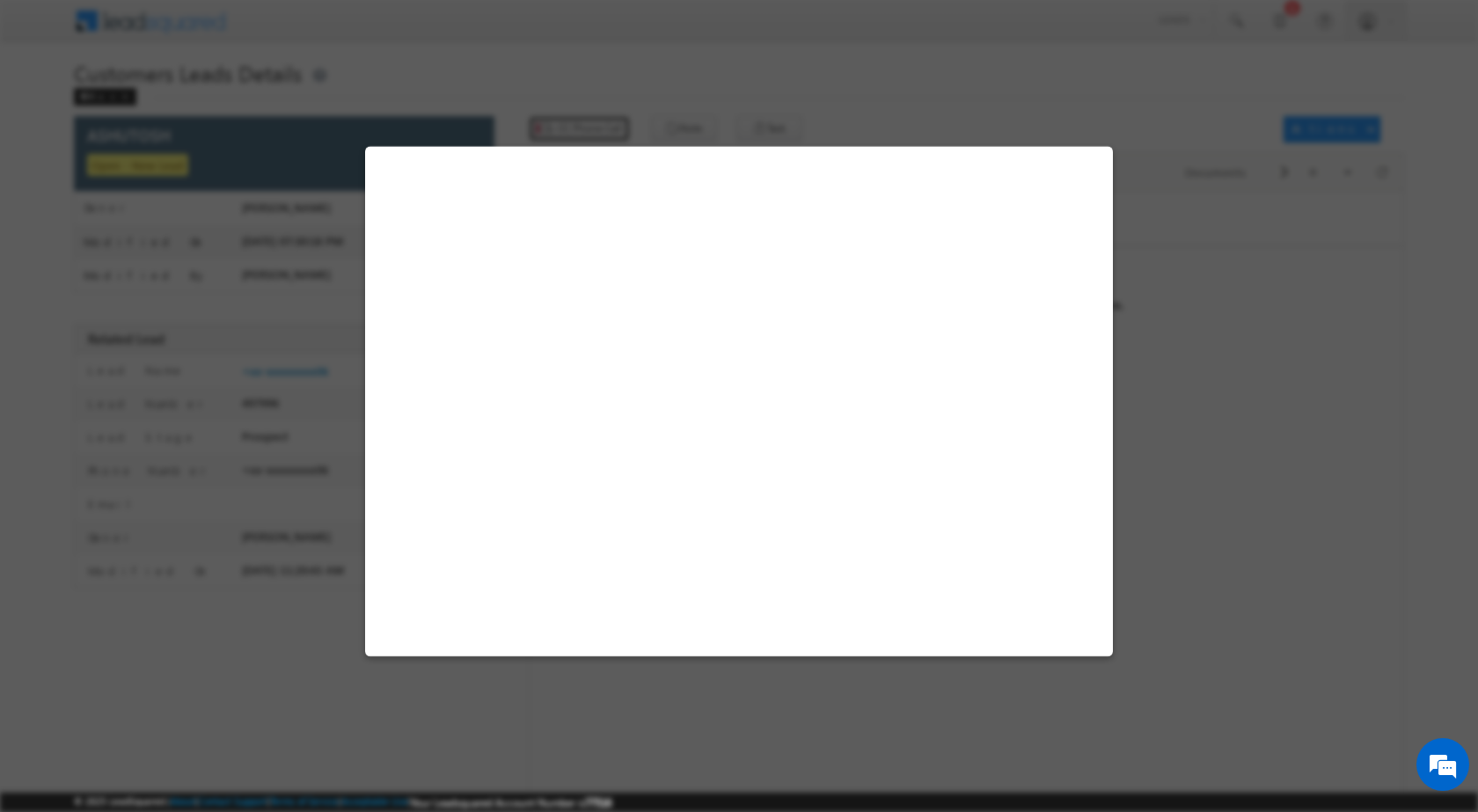
select select "Mathura"
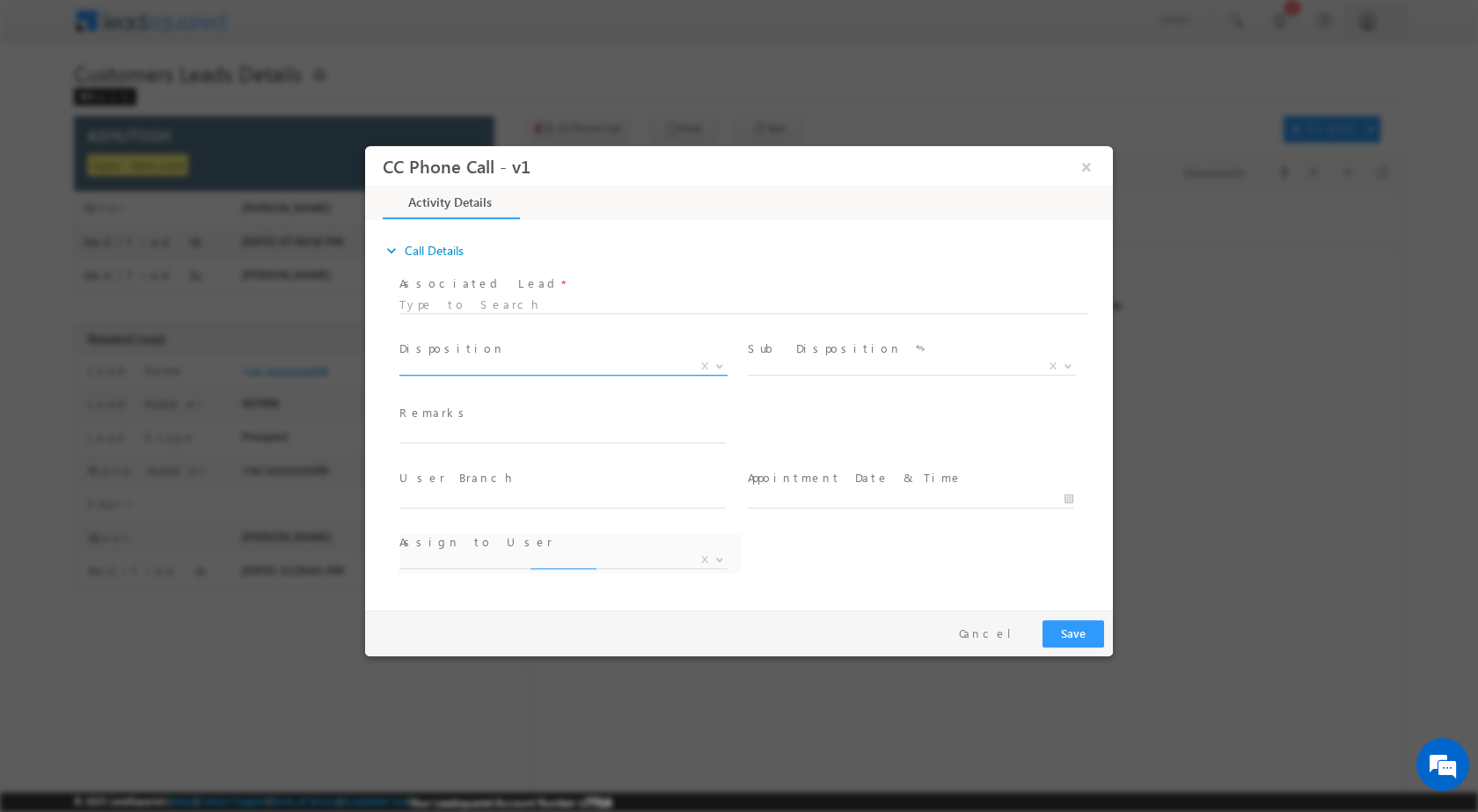
click at [707, 372] on span "X" at bounding box center [704, 365] width 7 height 16
select select "himanshu.singh@sgrlimited.in"
click at [723, 371] on span at bounding box center [718, 365] width 18 height 23
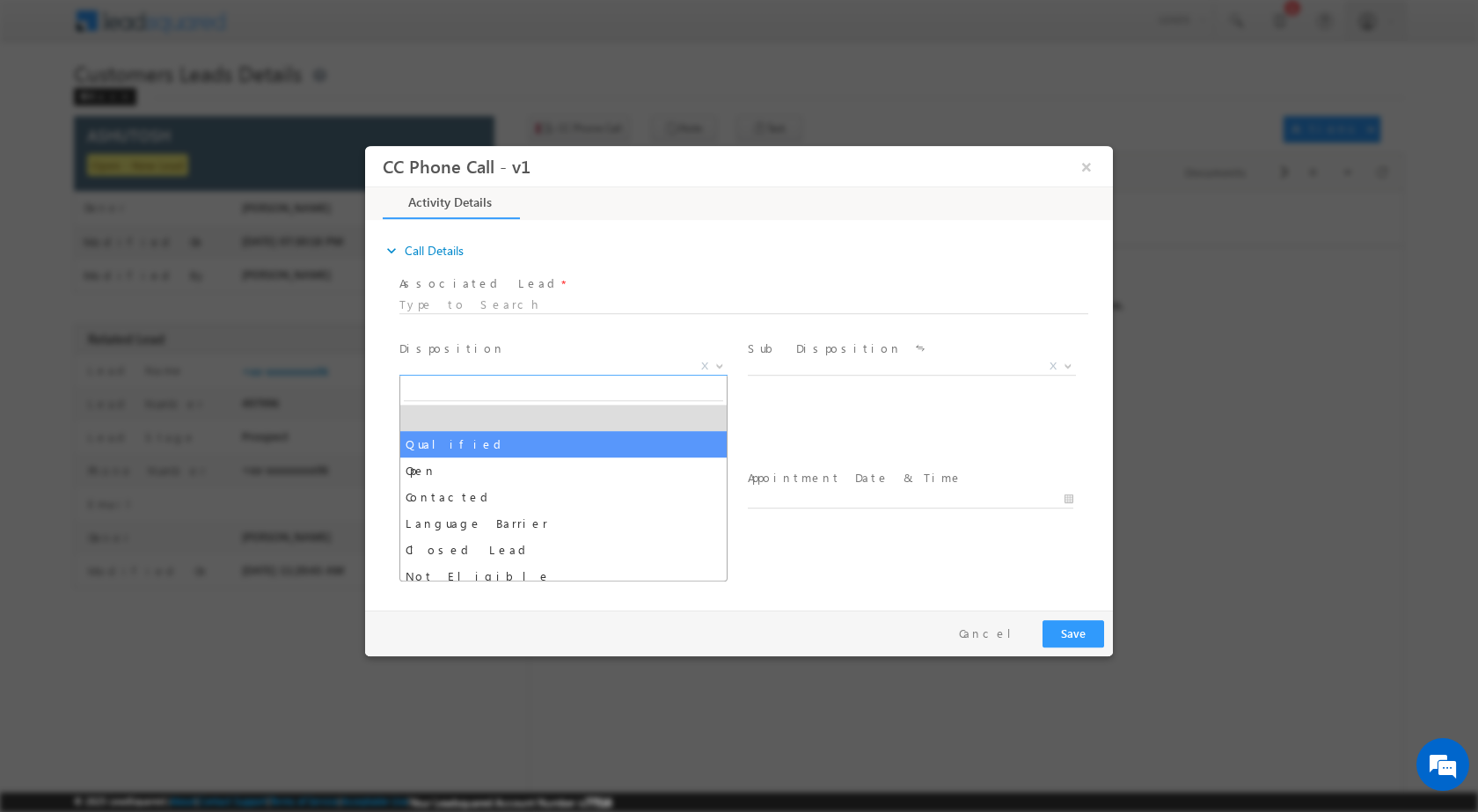
select select "Qualified"
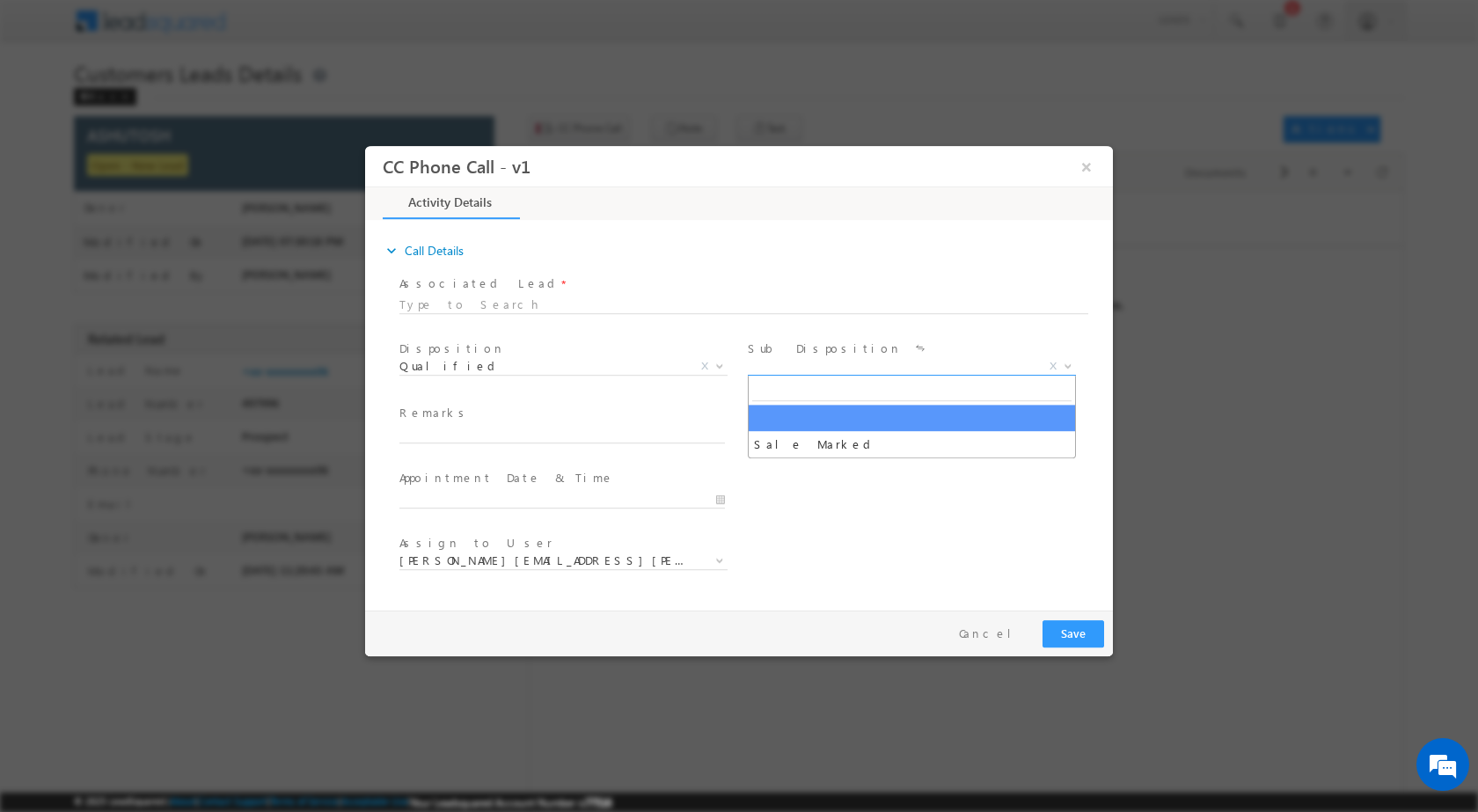
click at [1072, 368] on span at bounding box center [1066, 365] width 18 height 23
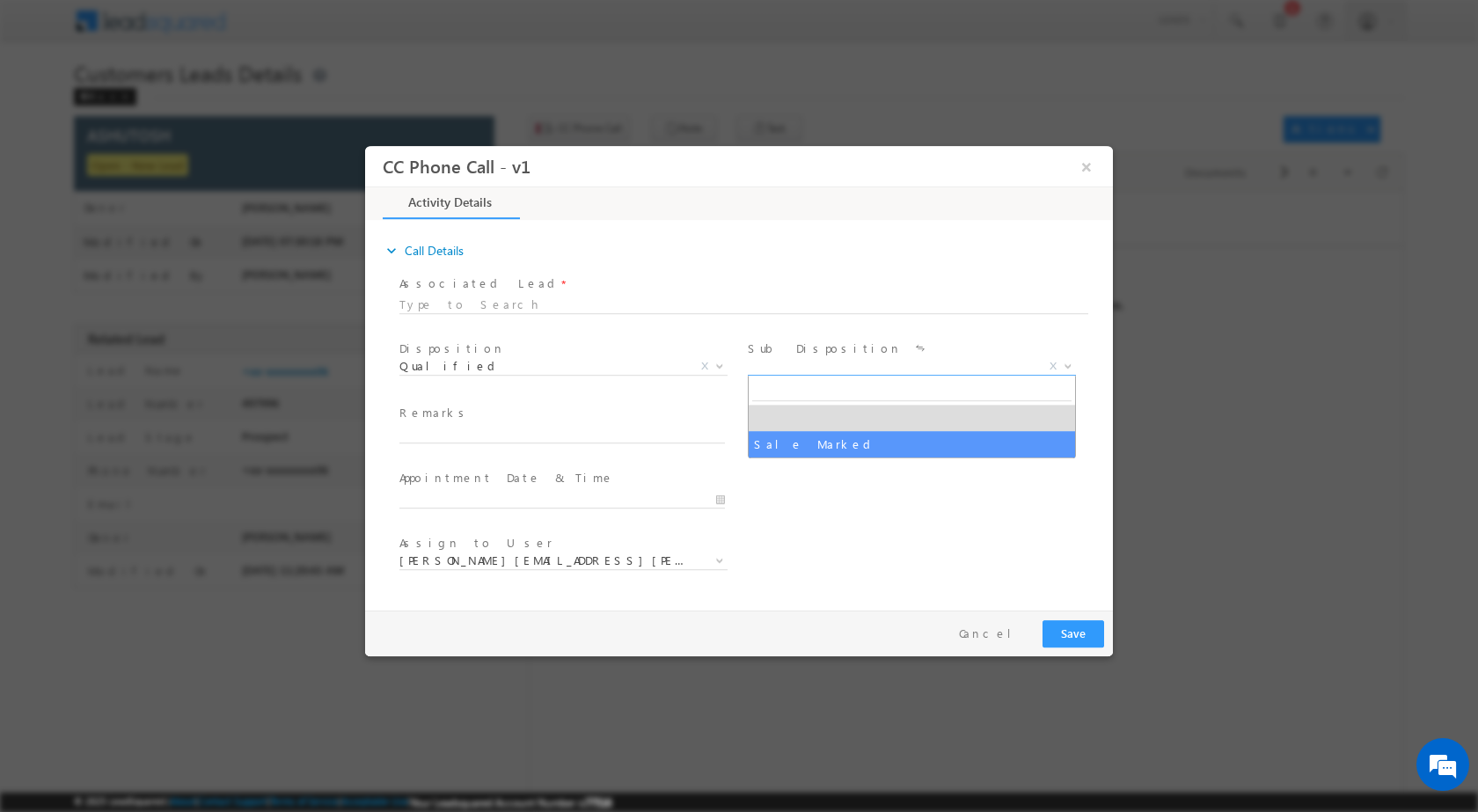
drag, startPoint x: 877, startPoint y: 439, endPoint x: 809, endPoint y: 440, distance: 68.0
select select "Sale Marked"
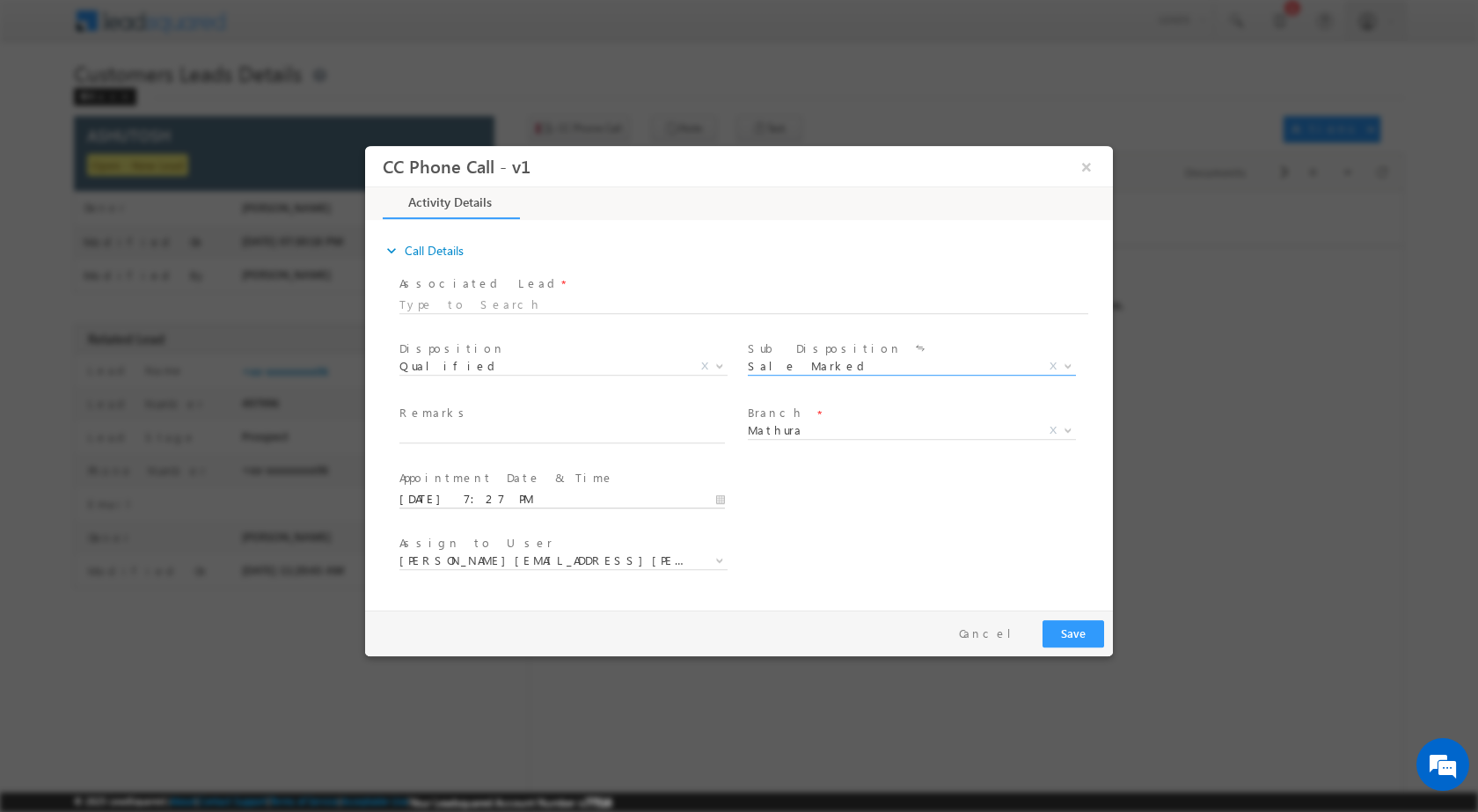
click at [709, 497] on input "09/18/2025 7:27 PM" at bounding box center [562, 499] width 325 height 18
type input "09/19/2025 7:27 PM"
type input "12"
type input "09/19/2025 12:27 PM"
click at [525, 477] on input "27" at bounding box center [513, 477] width 73 height 12
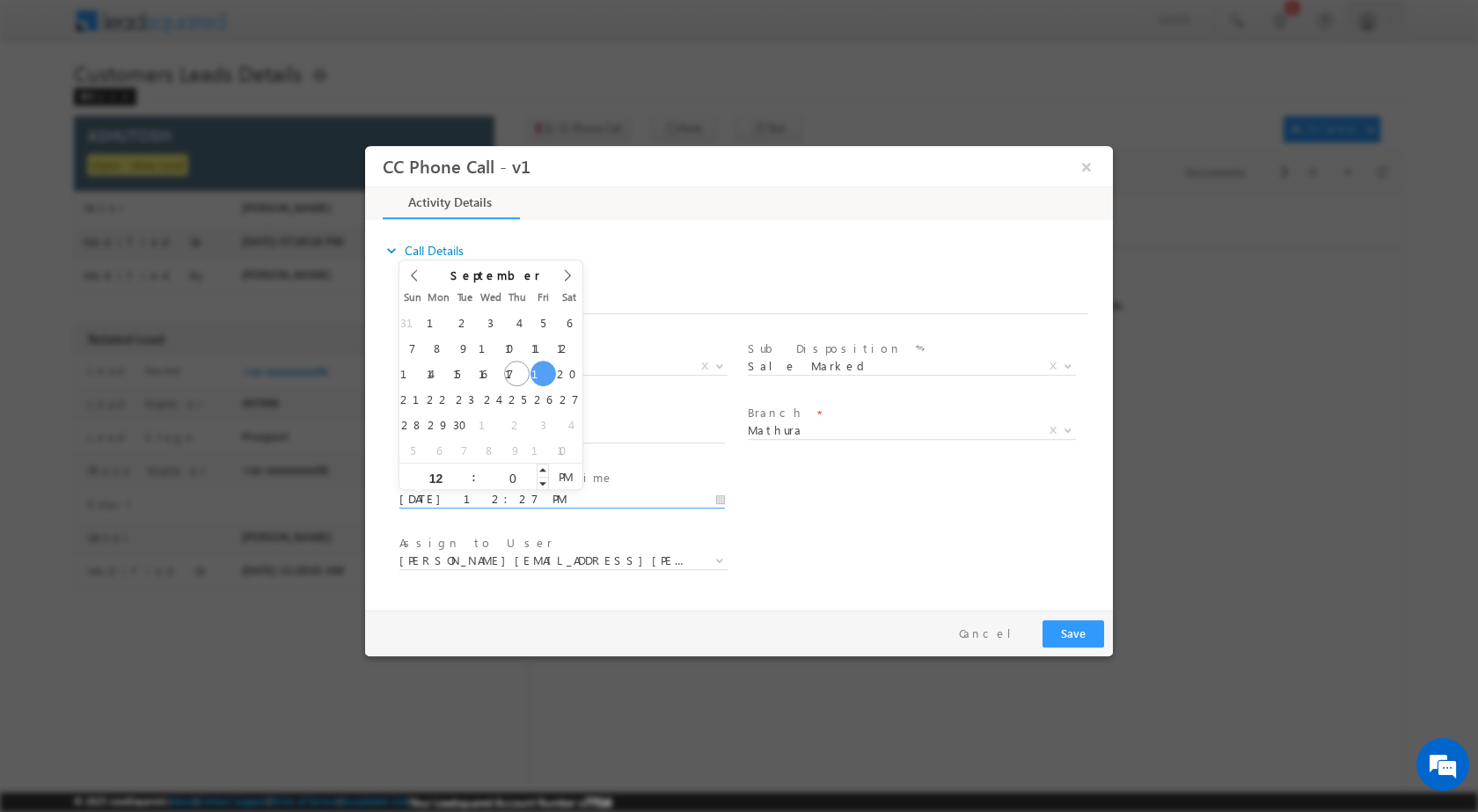
type input "00"
type input "09/19/2025 12:00 PM"
click at [866, 506] on div "User Branch * Appointment Date & Time * 09/19/2025 12:00 PM" at bounding box center [754, 496] width 717 height 65
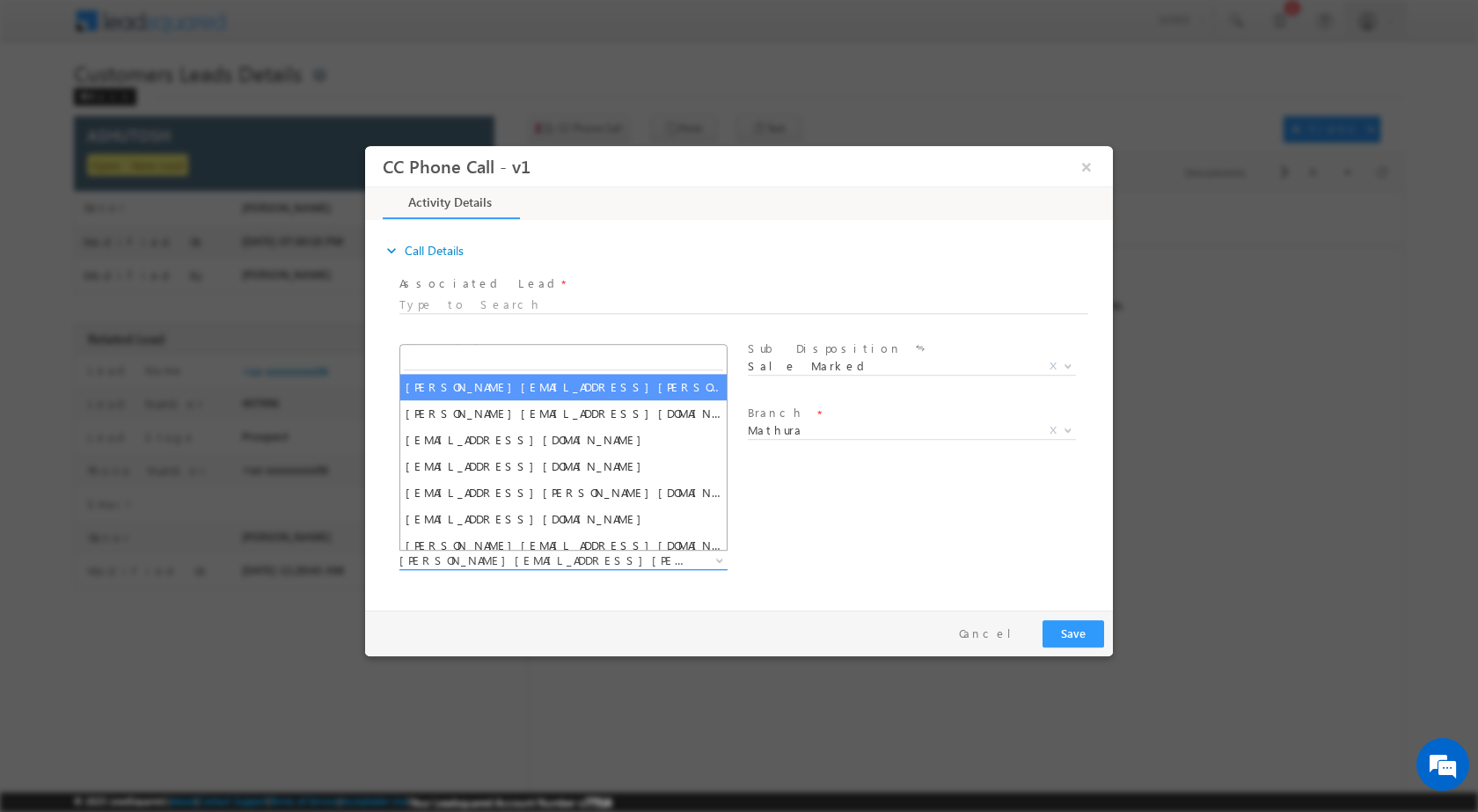
click at [718, 562] on span at bounding box center [718, 560] width 18 height 23
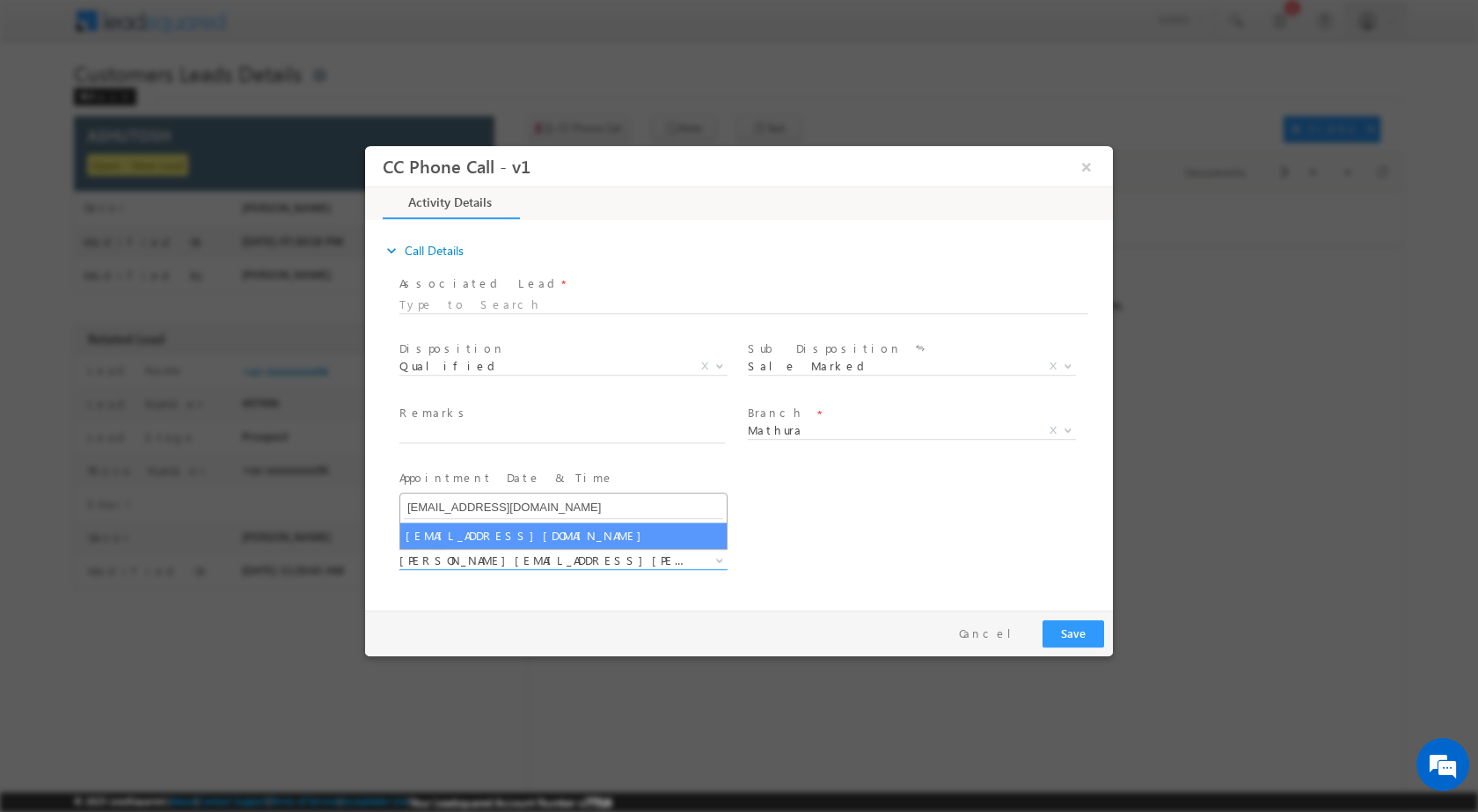
type input "santosh.kumar2@sgrlimited.in"
select select "santosh.kumar2@sgrlimited.in"
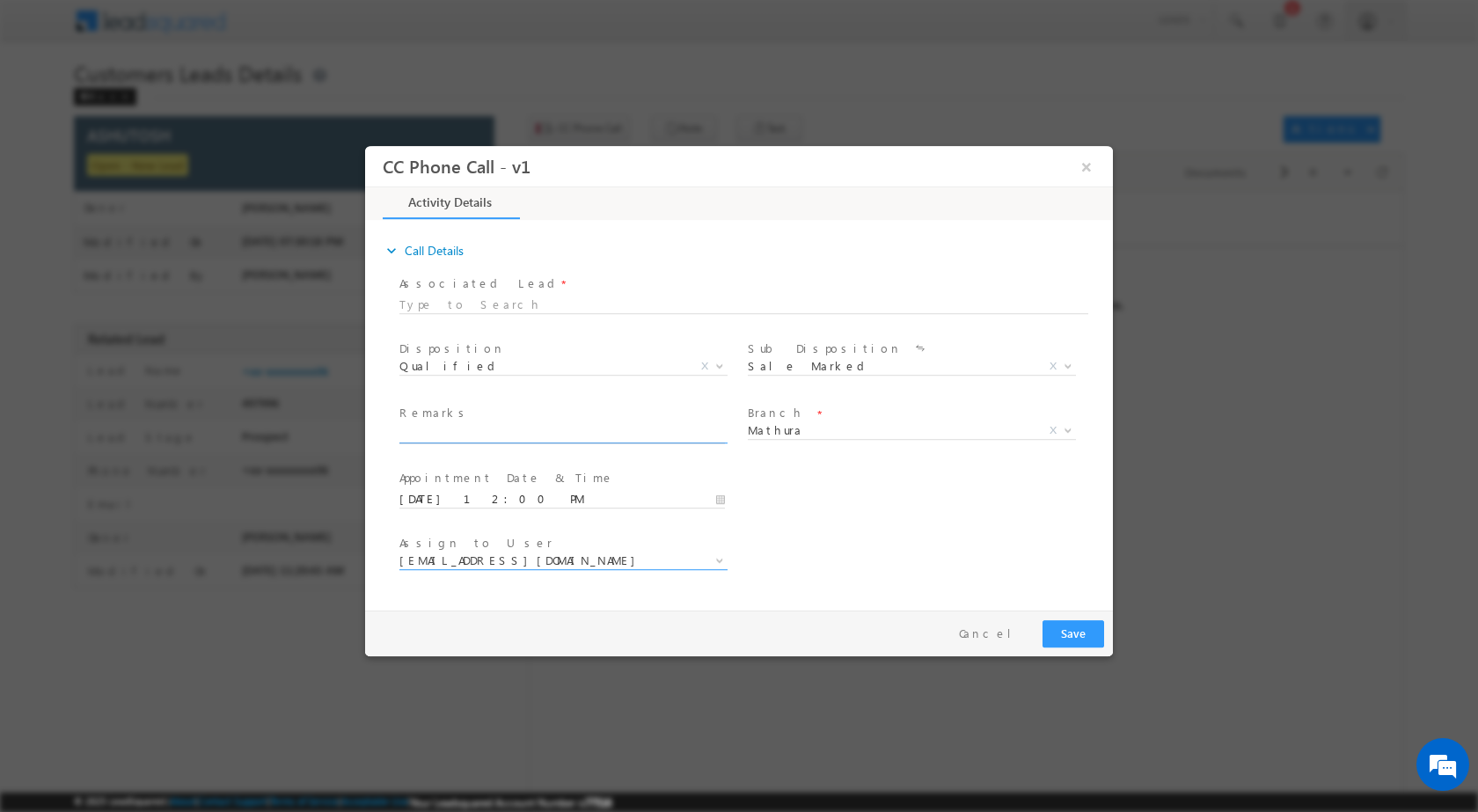
click at [511, 439] on input "text" at bounding box center [562, 434] width 325 height 18
paste input "18/09-Customer name is ASHUTOSH Customer age is 31 yrs loan type is Plot Purcha…"
type input "18/09-Customer name is ASHUTOSH Customer age is 31 yrs loan type is Plot Purcha…"
click at [1081, 637] on button "Save" at bounding box center [1072, 633] width 62 height 28
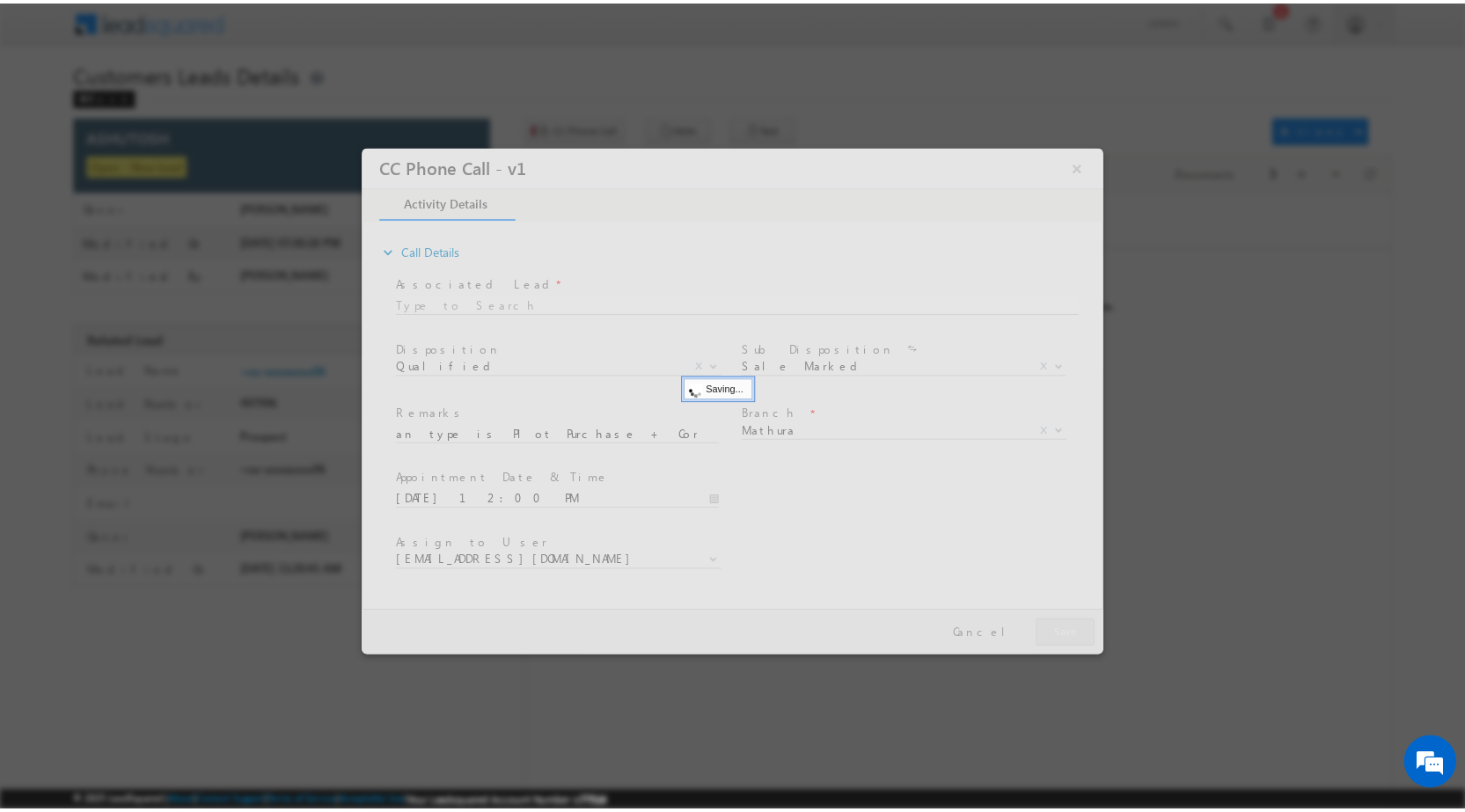
scroll to position [0, 0]
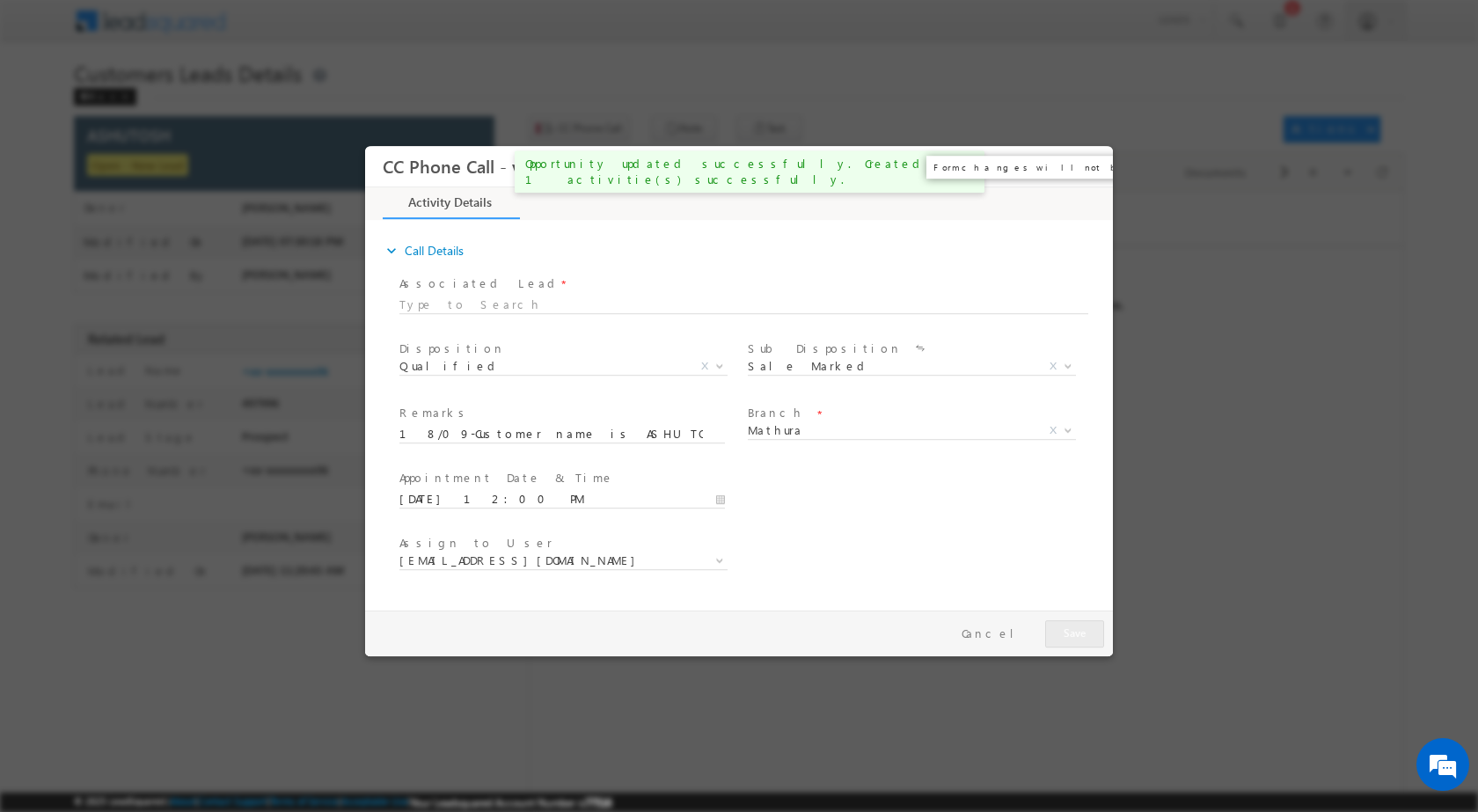
click at [1091, 166] on button "×" at bounding box center [1087, 166] width 30 height 33
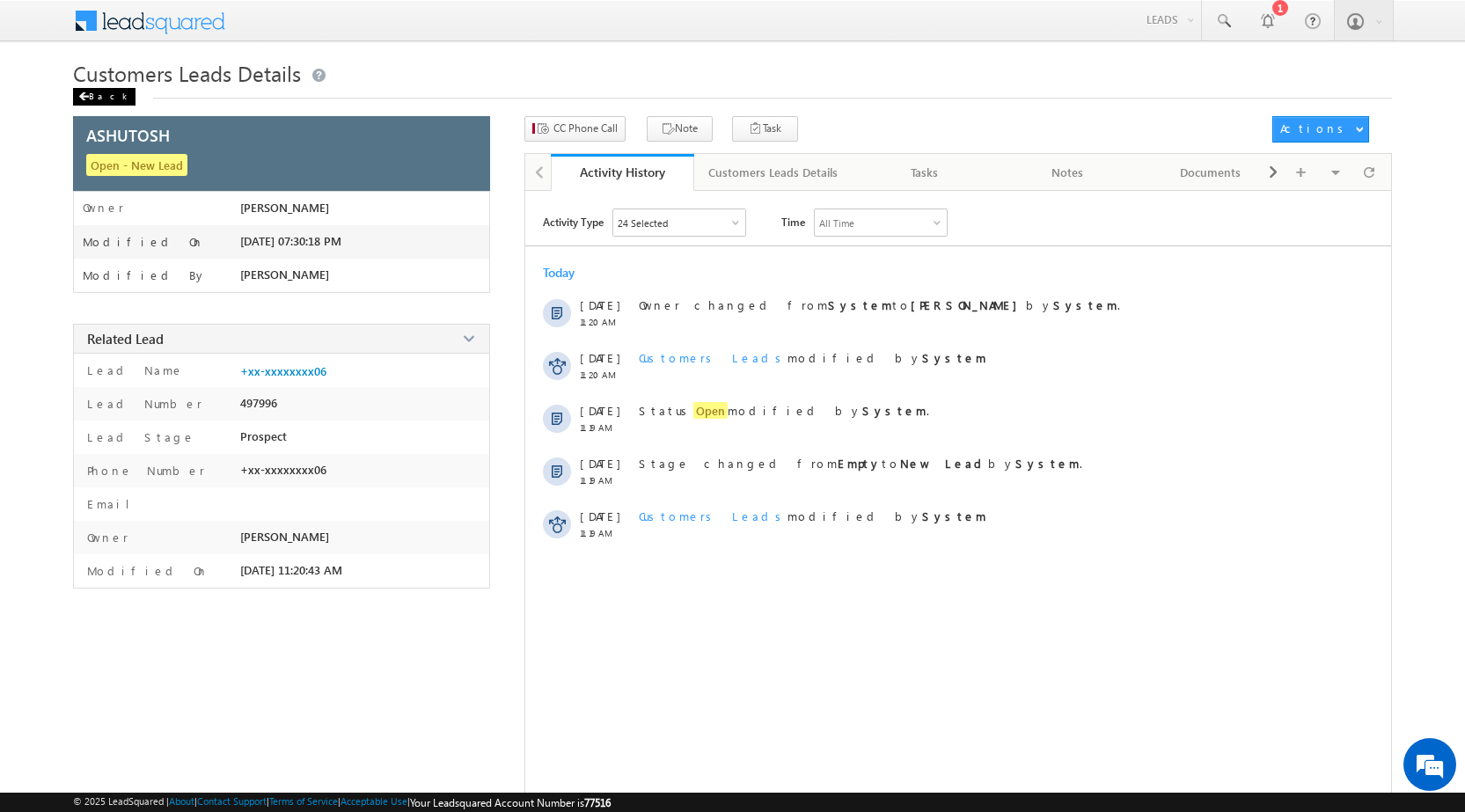
click at [109, 93] on div "Back" at bounding box center [104, 97] width 62 height 18
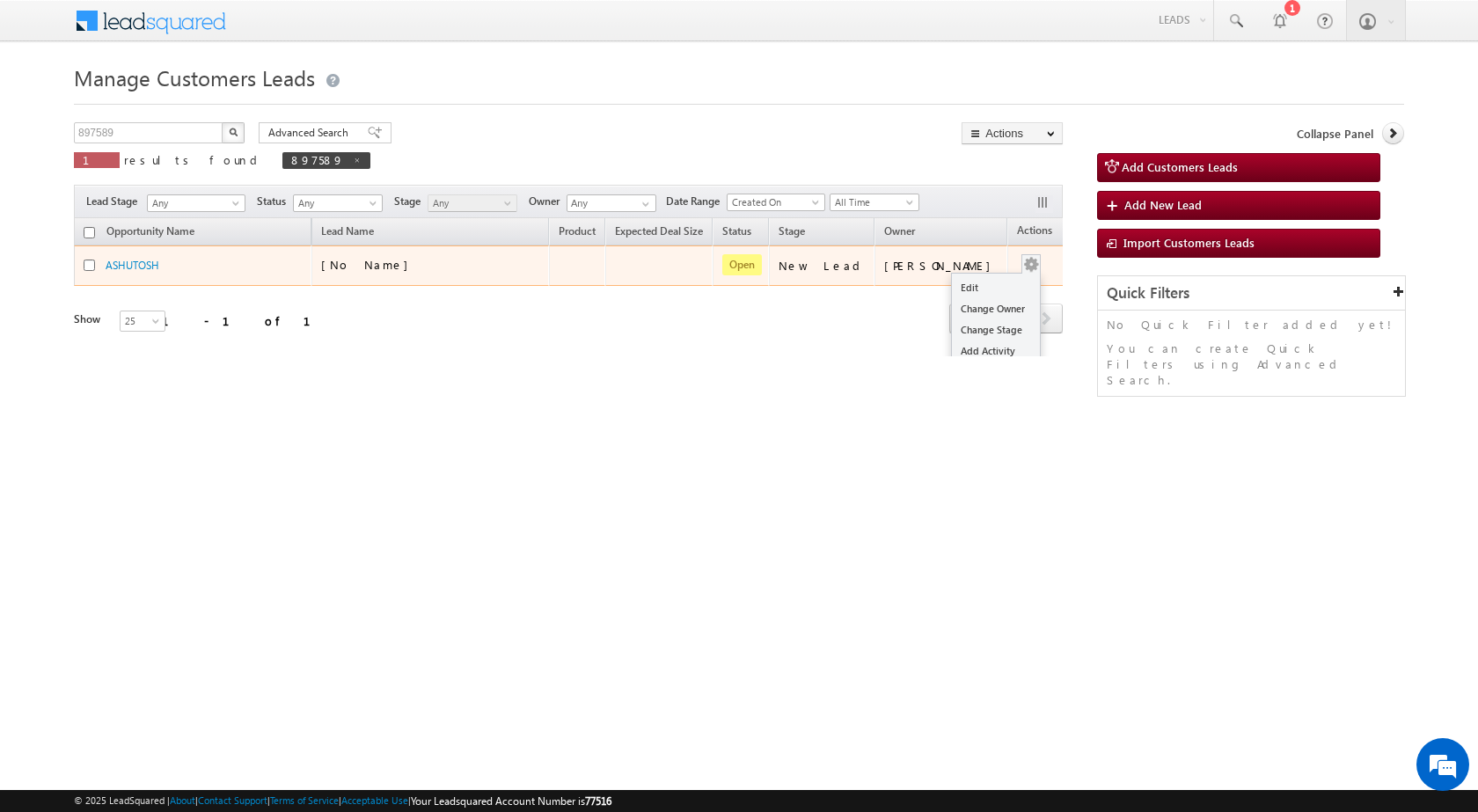
click at [1022, 264] on button "button" at bounding box center [1031, 265] width 18 height 18
click at [973, 283] on link "Edit" at bounding box center [996, 288] width 88 height 21
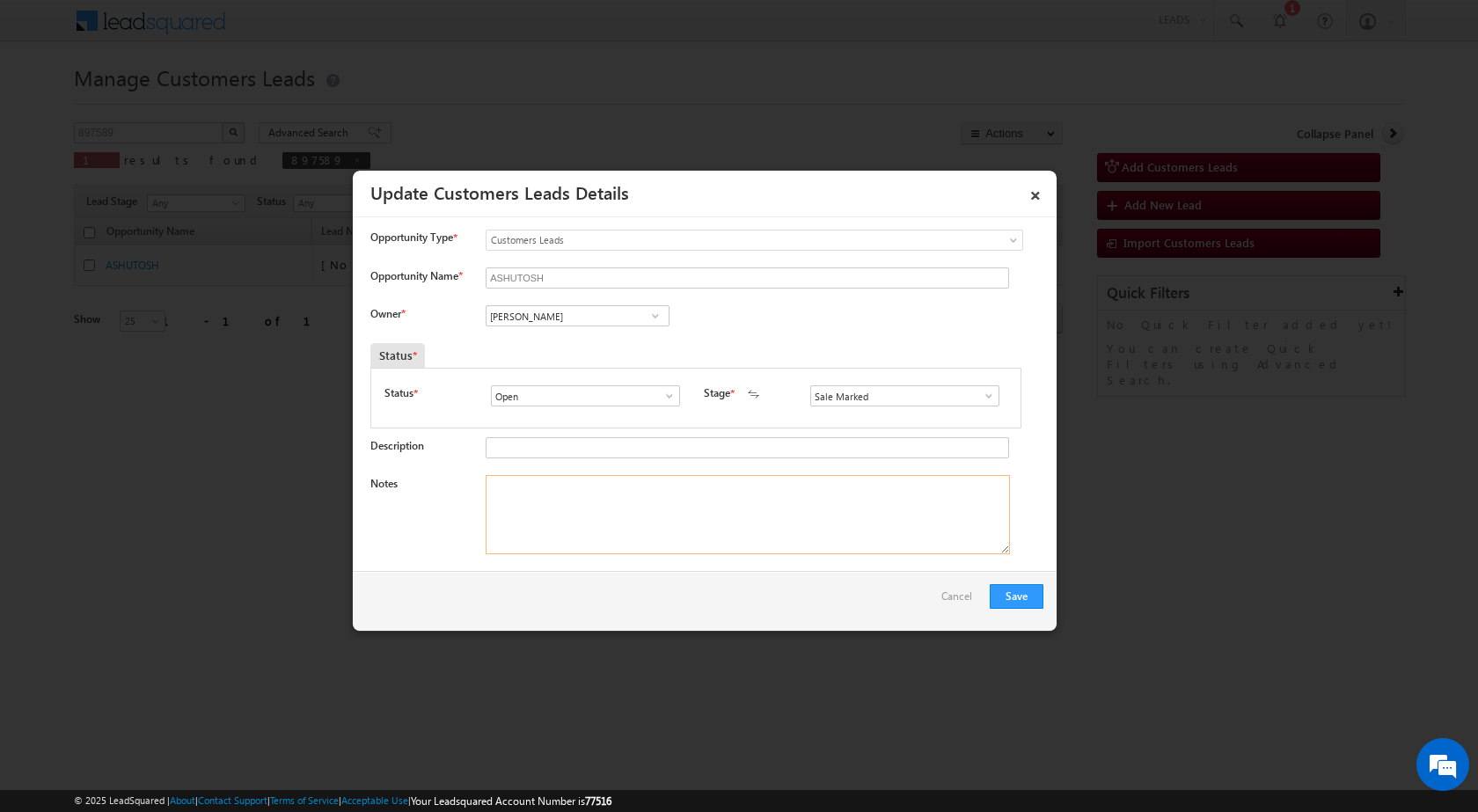
click at [645, 495] on textarea "Notes" at bounding box center [748, 514] width 524 height 79
paste textarea "18/09-Customer name is ASHUTOSH Customer age is [DEMOGRAPHIC_DATA] yrs loan typ…"
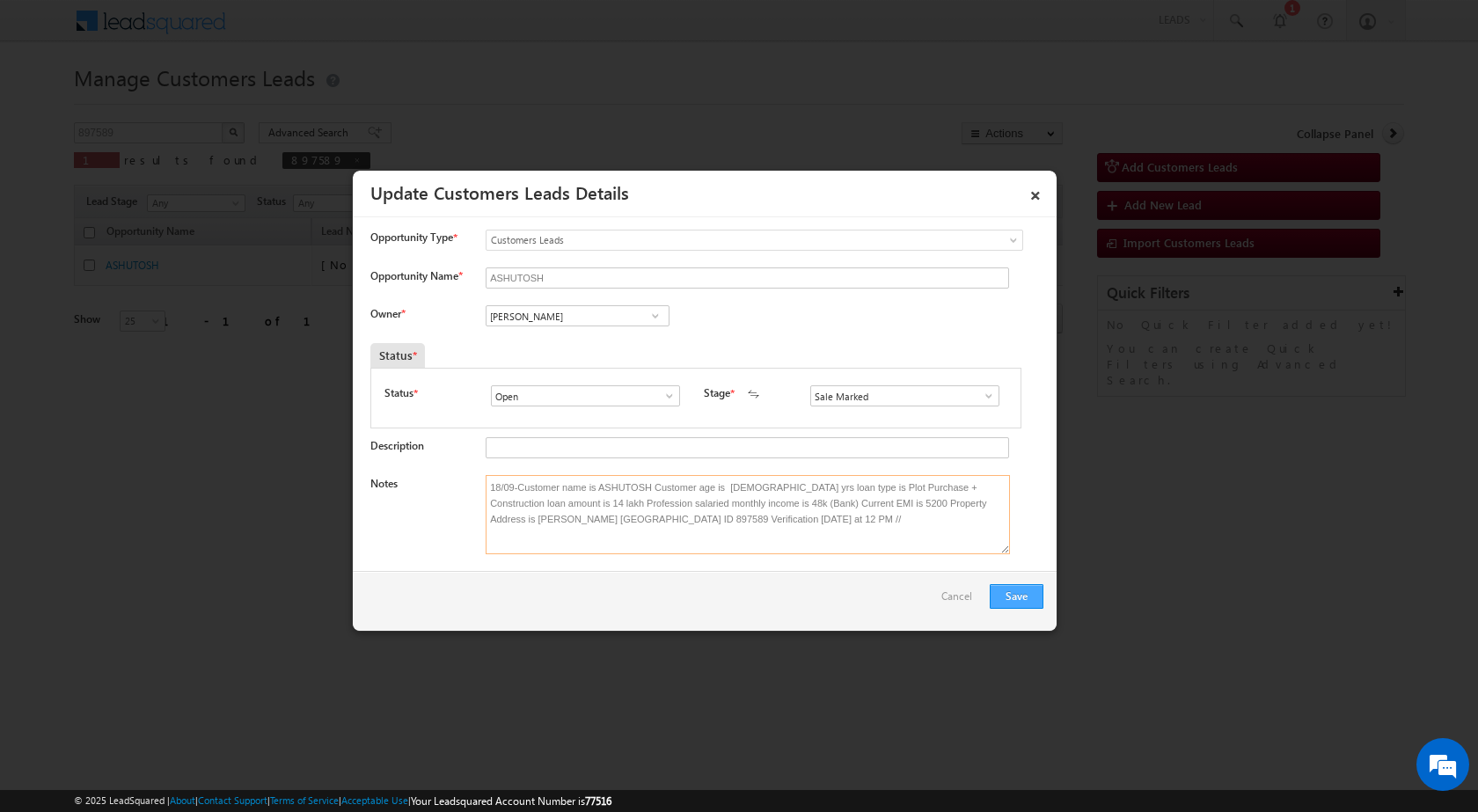
type textarea "18/09-Customer name is ASHUTOSH Customer age is [DEMOGRAPHIC_DATA] yrs loan typ…"
click at [993, 588] on button "Save" at bounding box center [1016, 596] width 53 height 25
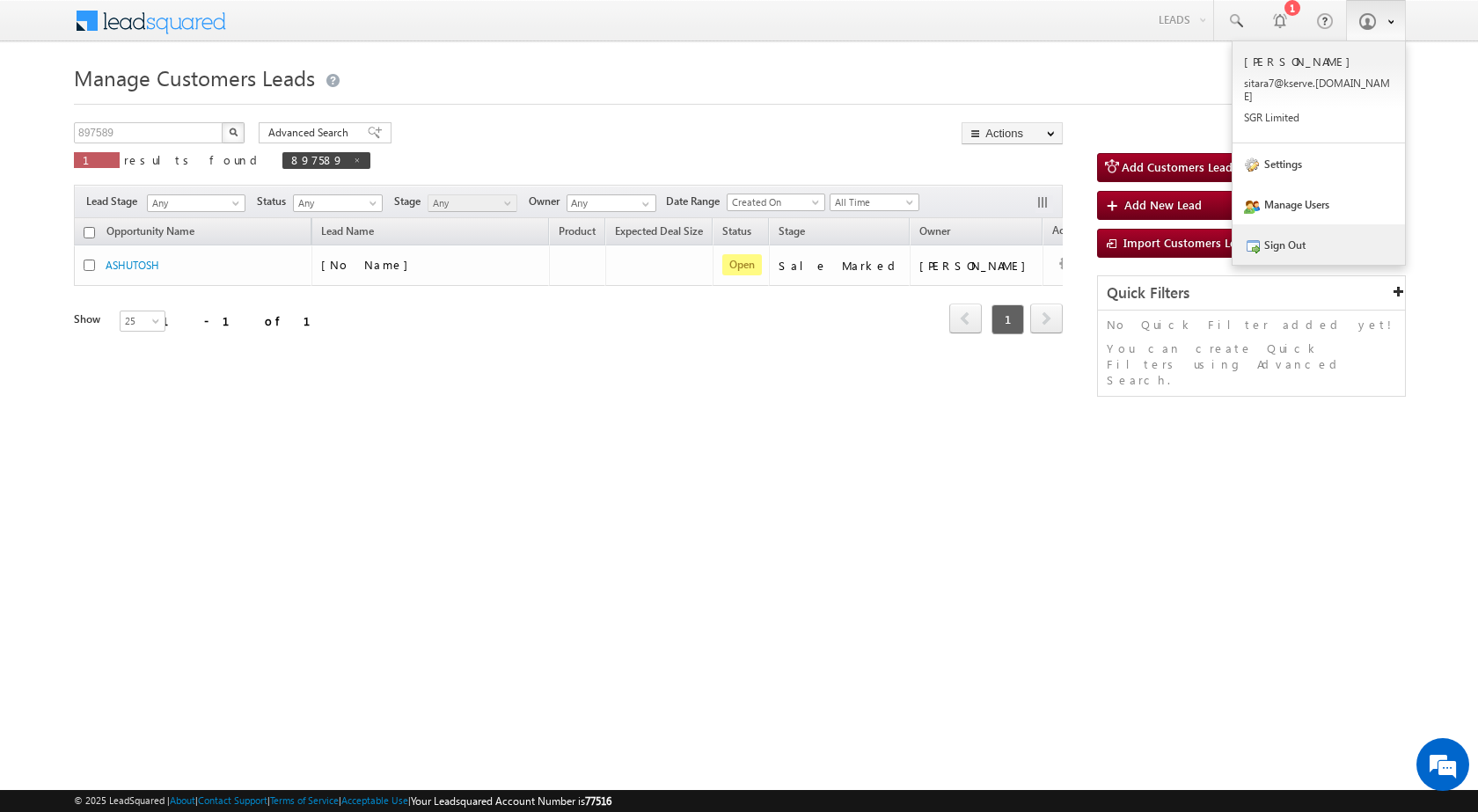
click at [1341, 231] on link "Sign Out" at bounding box center [1318, 244] width 172 height 40
